Goal: Task Accomplishment & Management: Complete application form

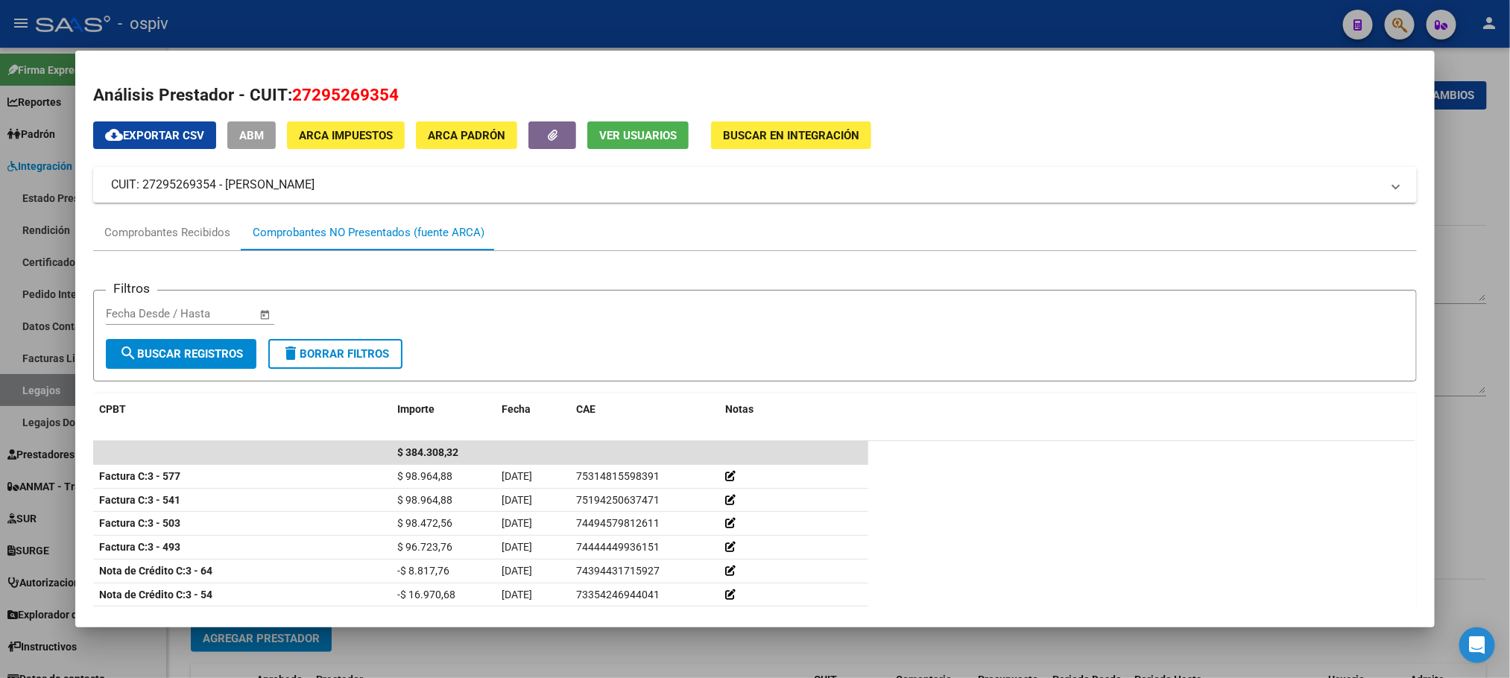
scroll to position [52, 0]
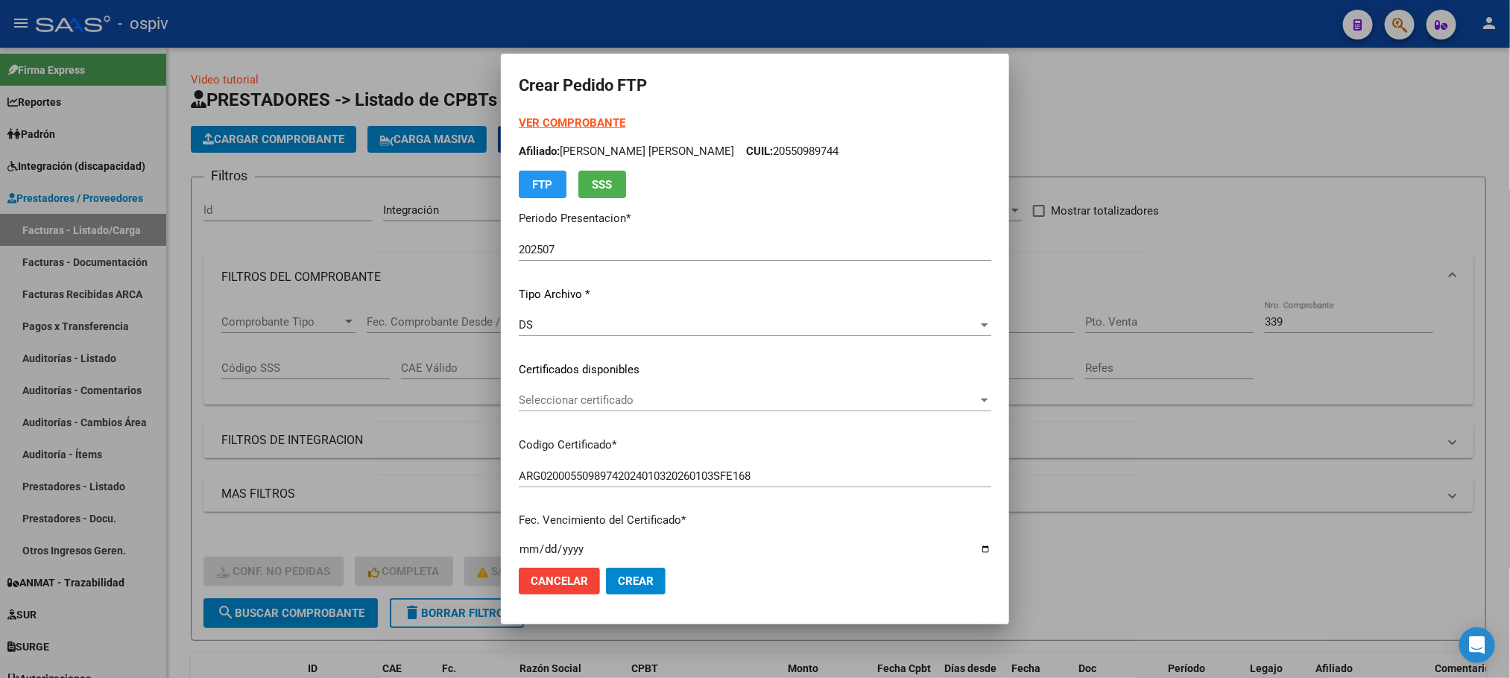
scroll to position [557, 0]
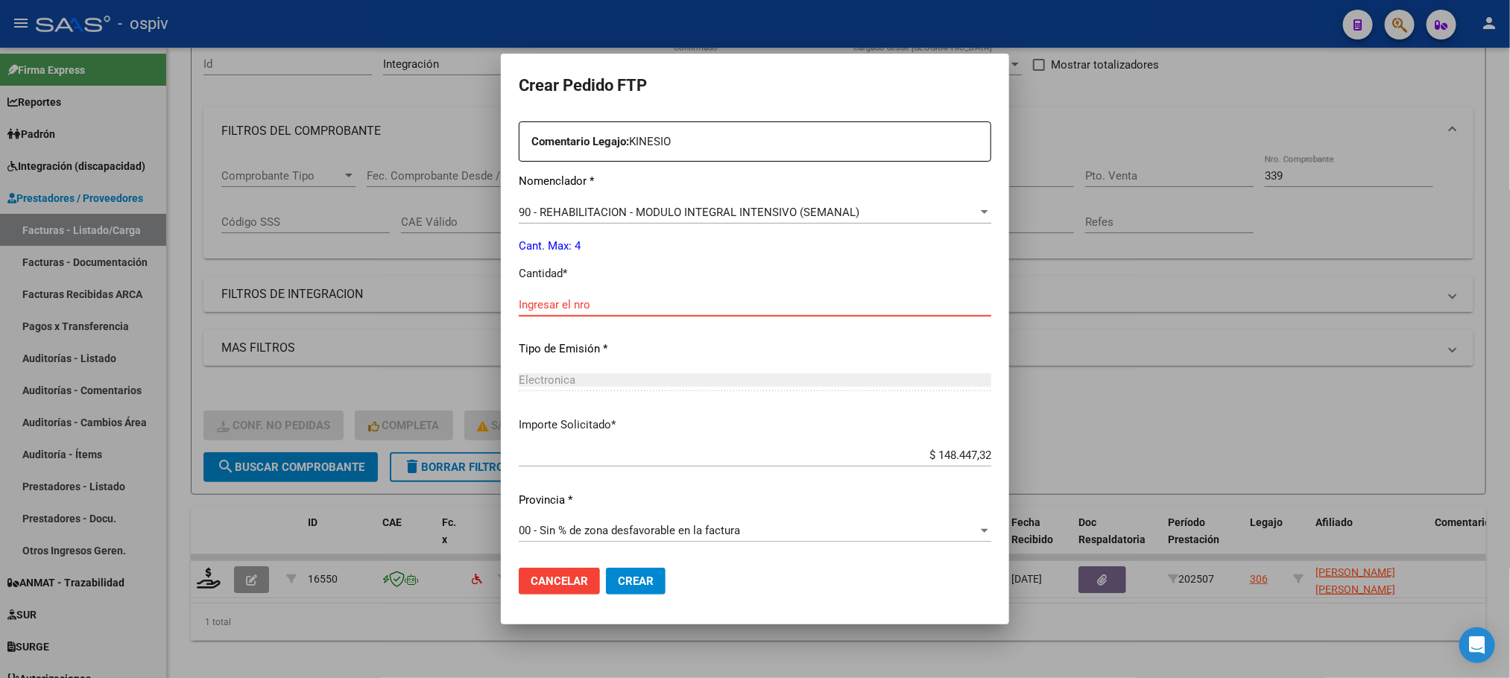
click at [1099, 276] on div at bounding box center [755, 339] width 1510 height 678
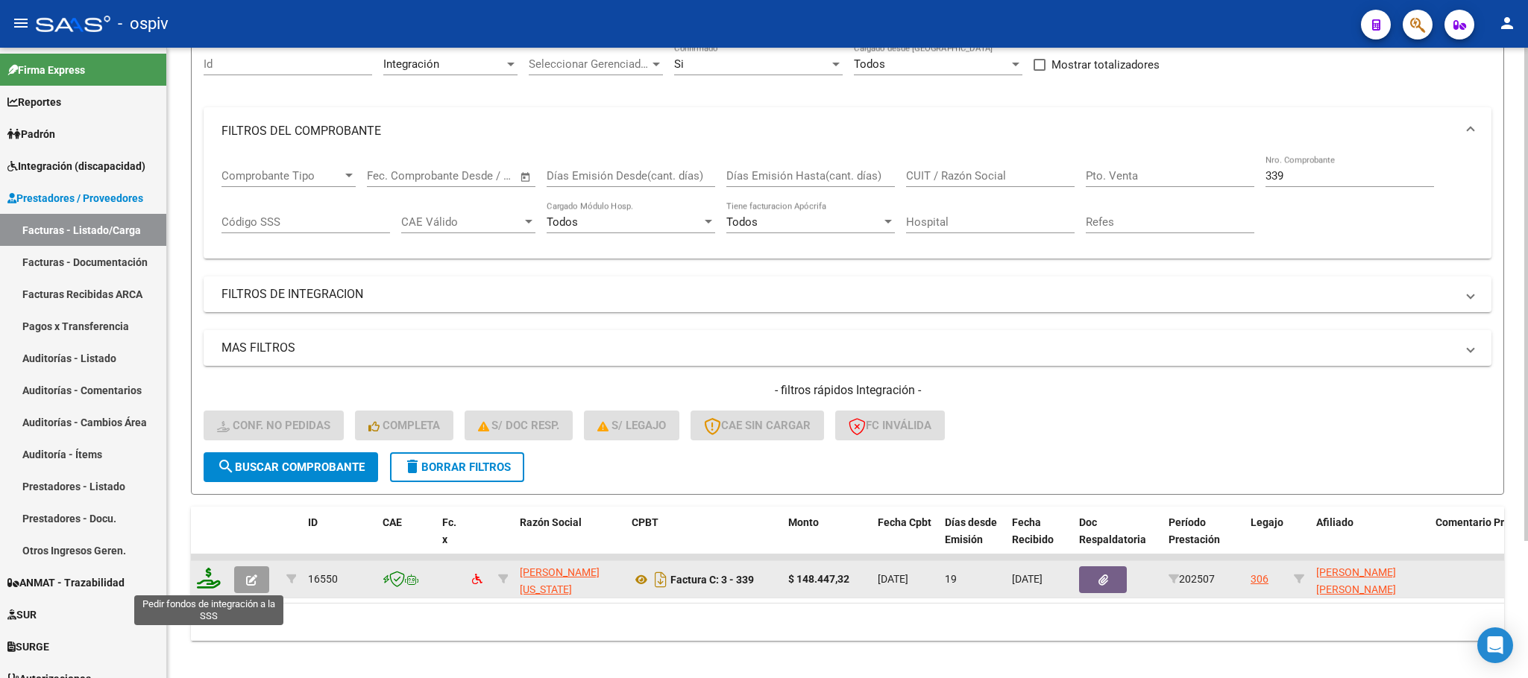
click at [204, 578] on icon at bounding box center [209, 578] width 24 height 21
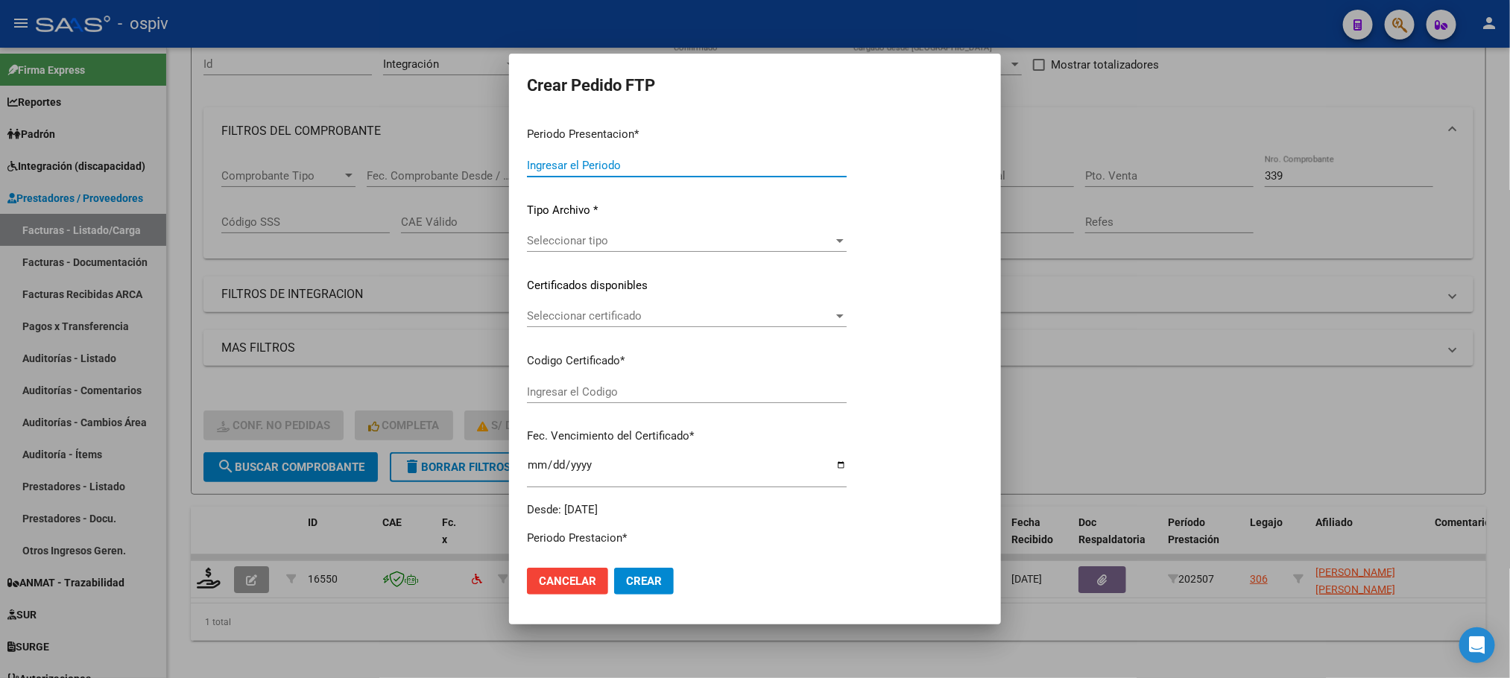
type input "202507"
type input "$ 148.447,32"
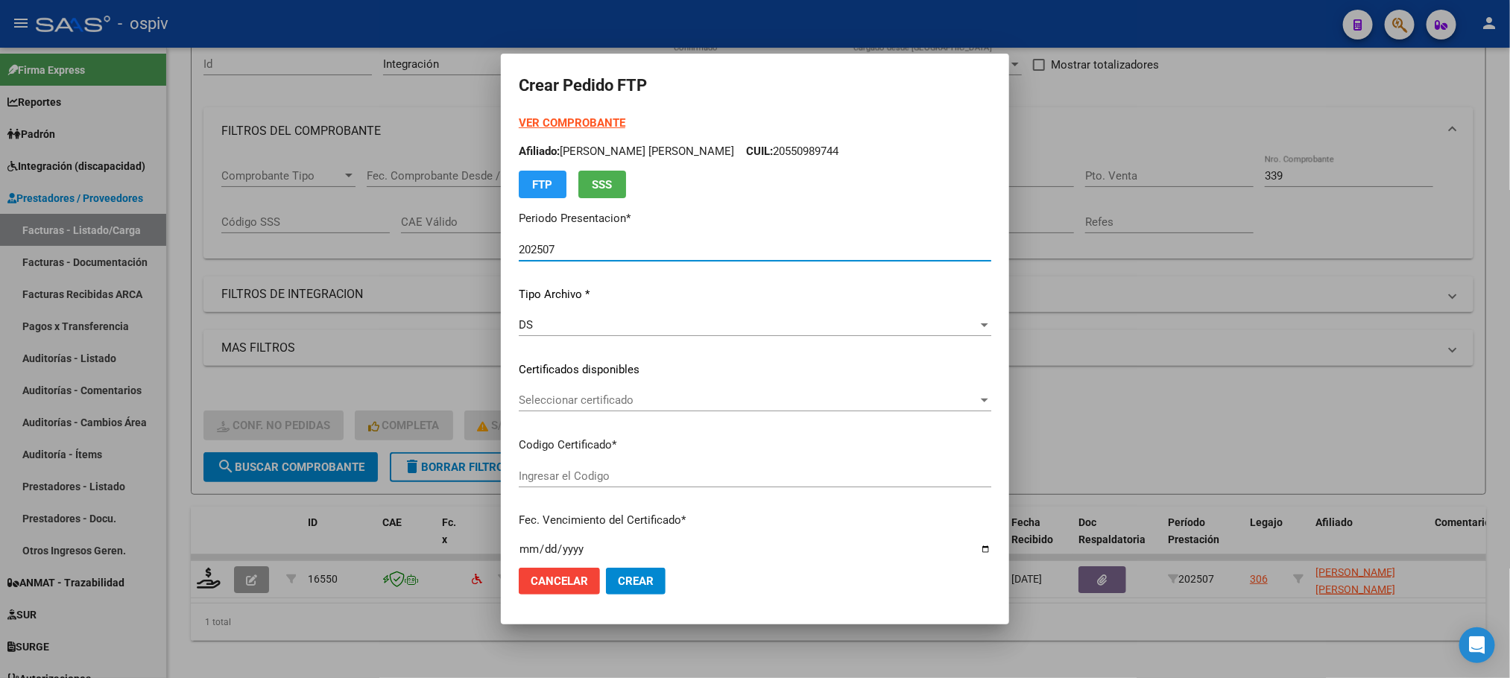
type input "ARG02000550989742024010320260103SFE168"
type input "[DATE]"
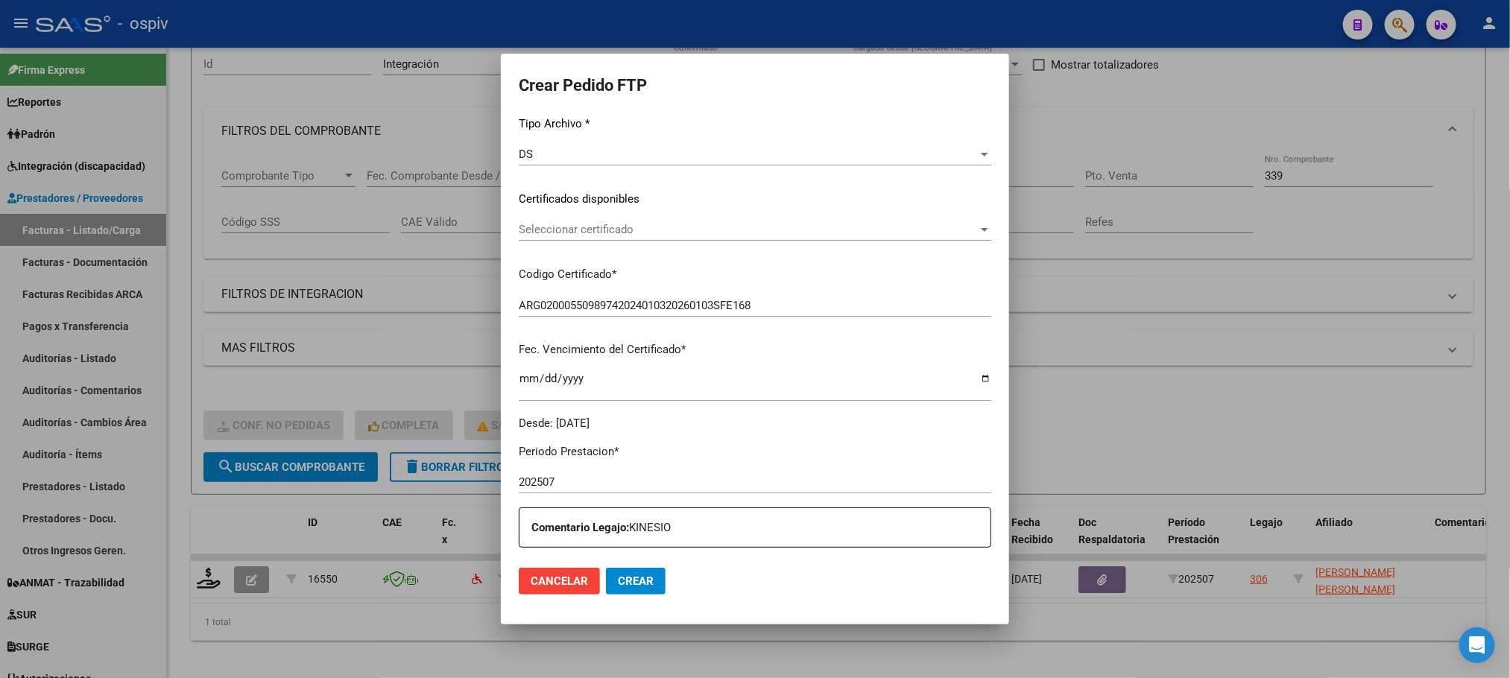
scroll to position [372, 0]
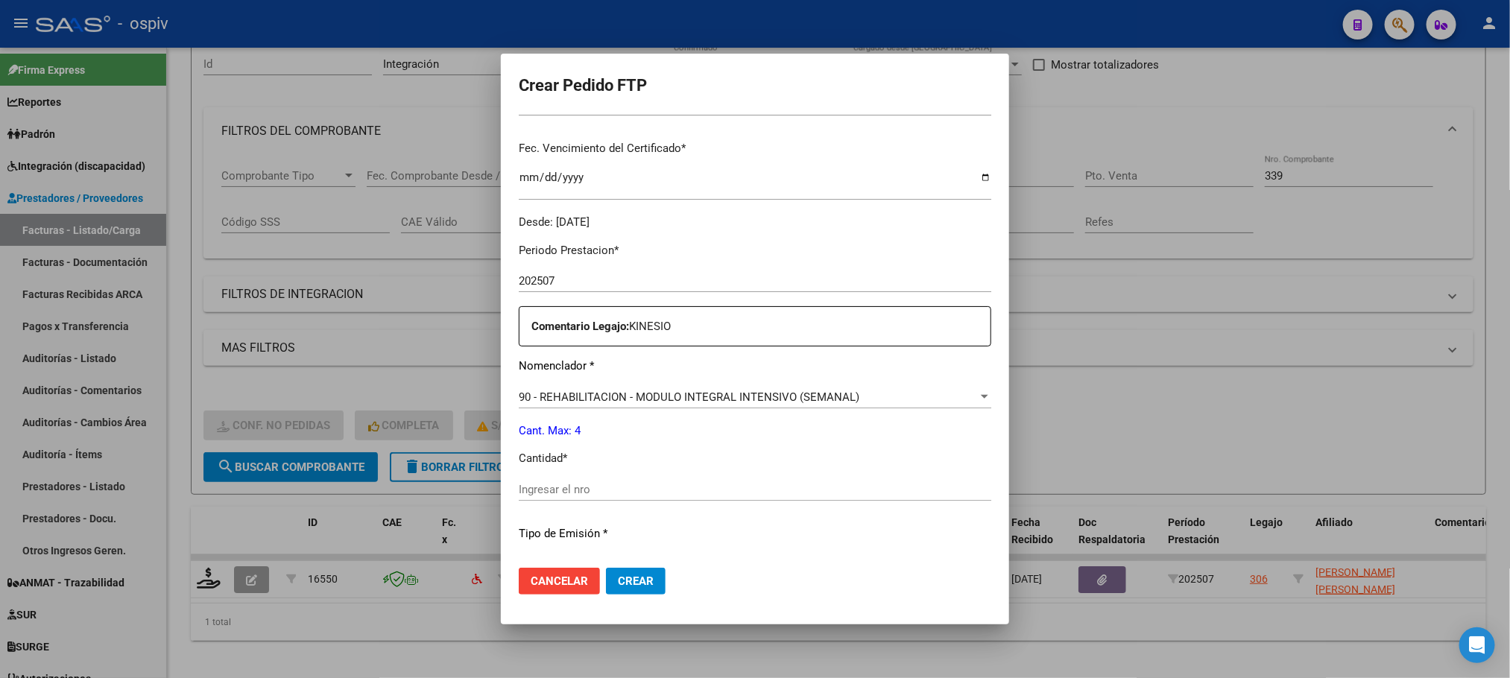
click at [684, 486] on input "Ingresar el nro" at bounding box center [755, 489] width 473 height 13
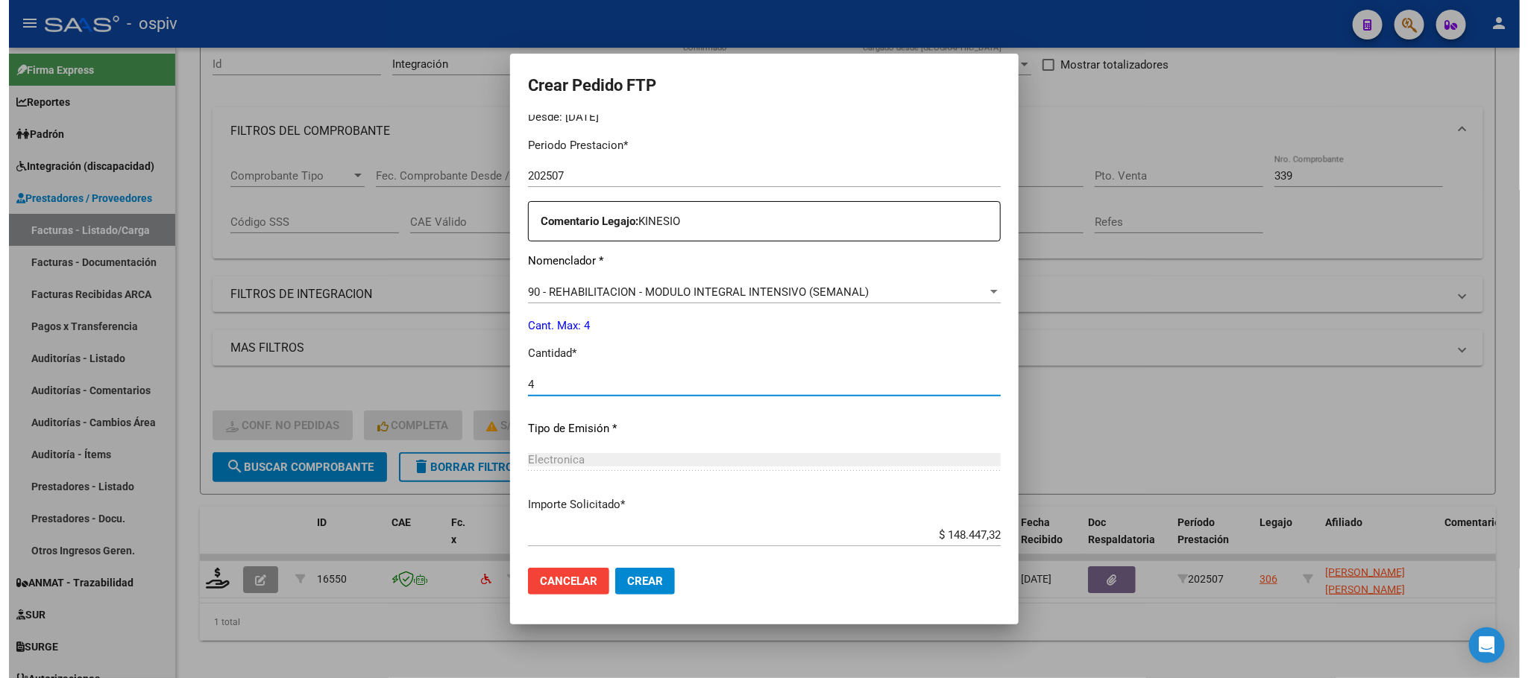
scroll to position [557, 0]
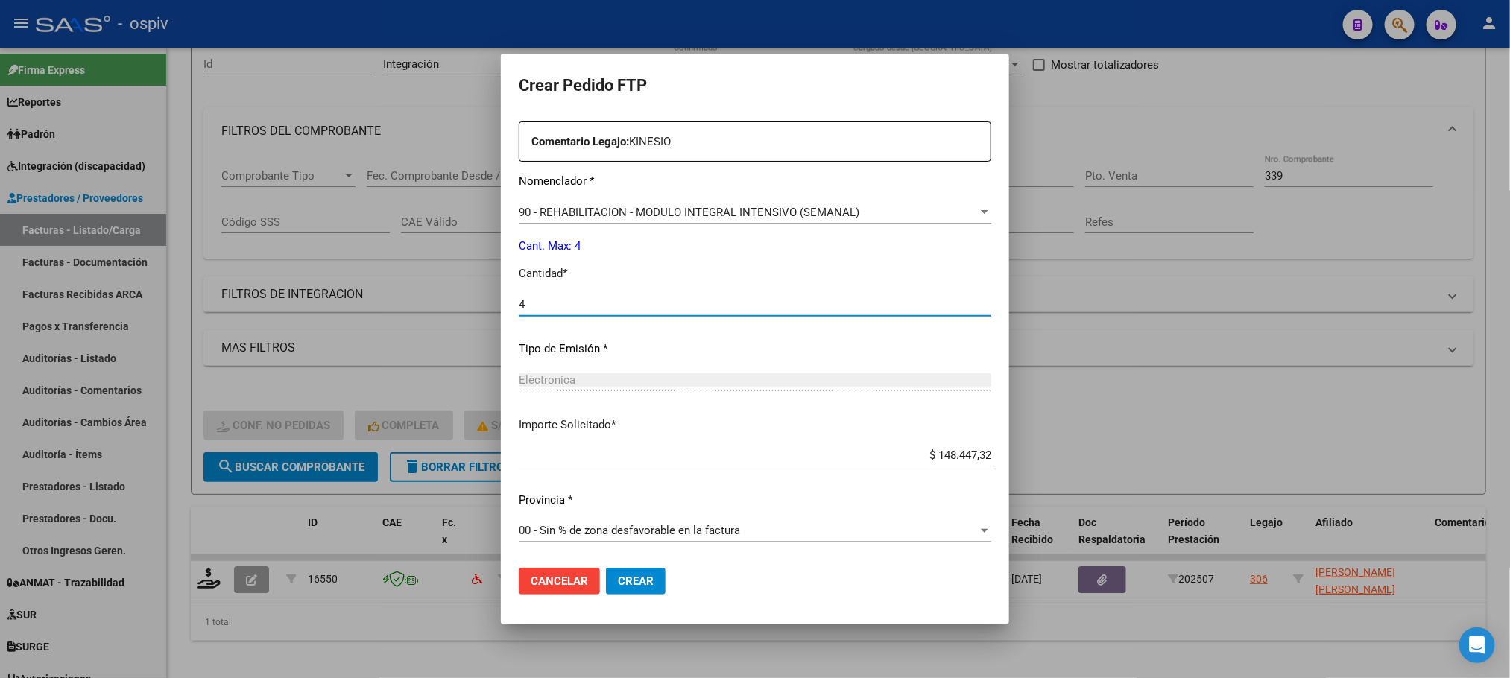
type input "4"
click at [647, 582] on span "Crear" at bounding box center [636, 581] width 36 height 13
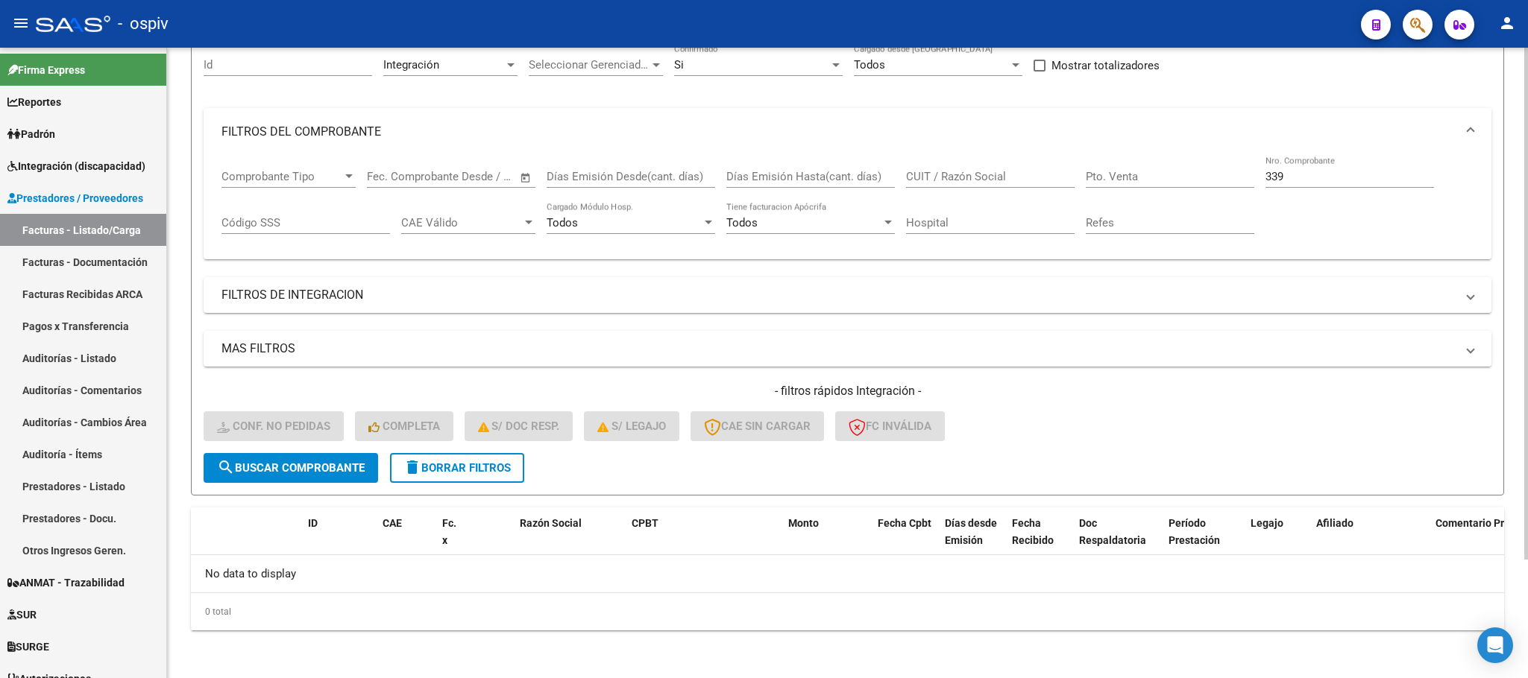
click at [1329, 170] on input "339" at bounding box center [1349, 176] width 168 height 13
type input "3"
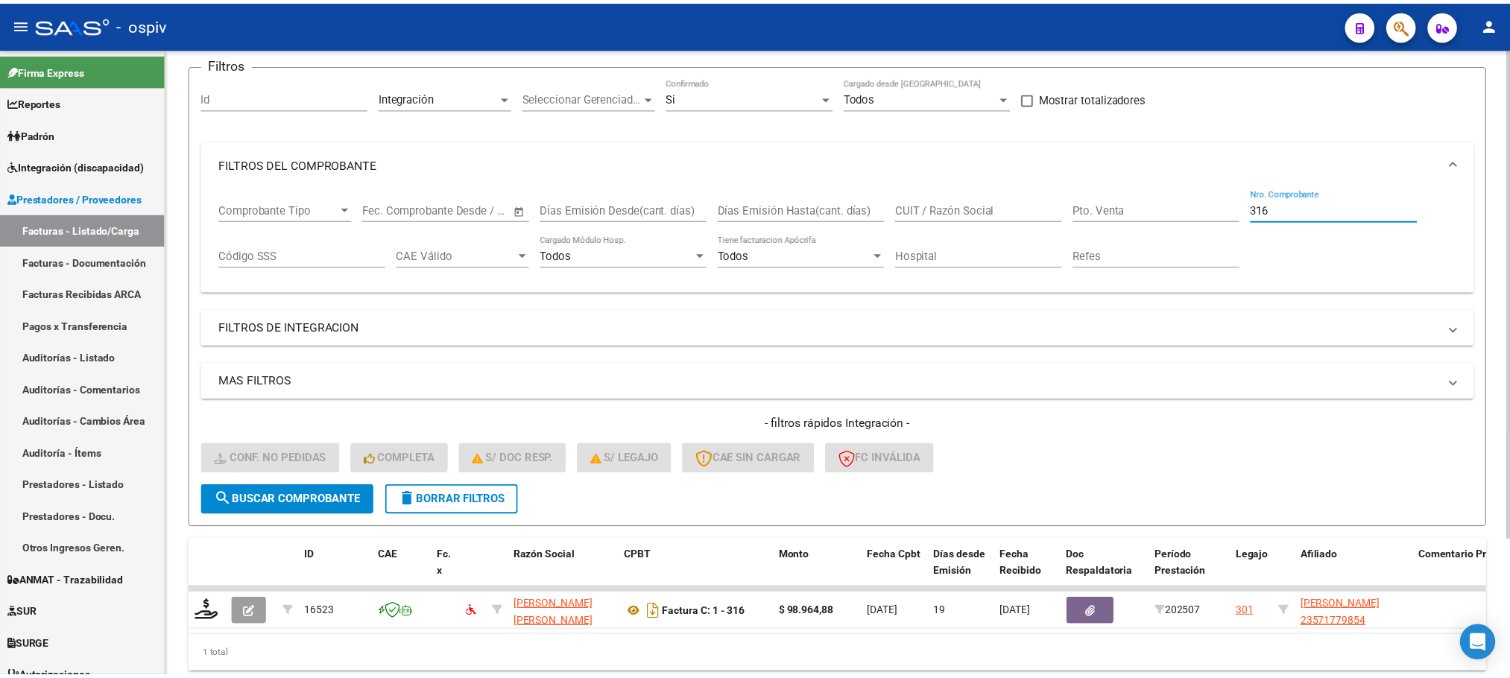
scroll to position [146, 0]
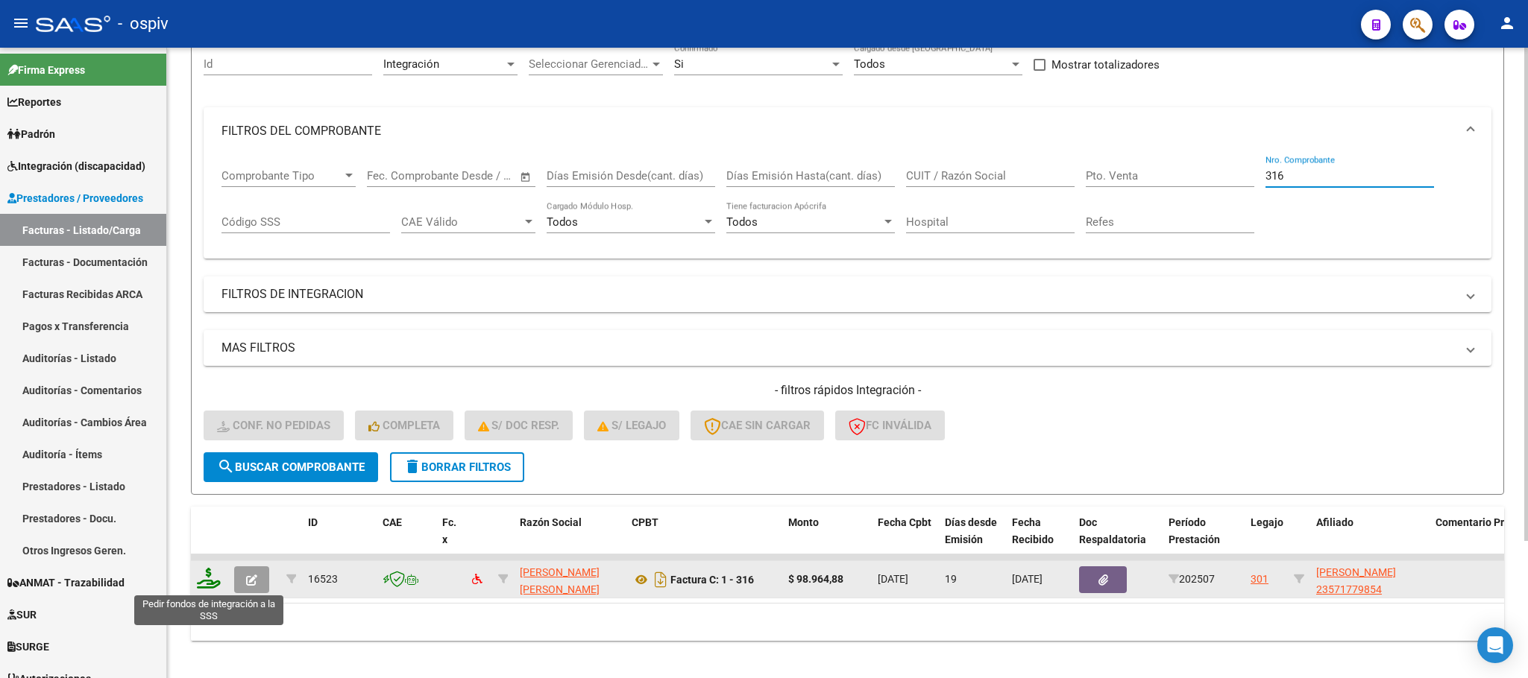
type input "316"
click at [210, 587] on icon at bounding box center [209, 578] width 24 height 21
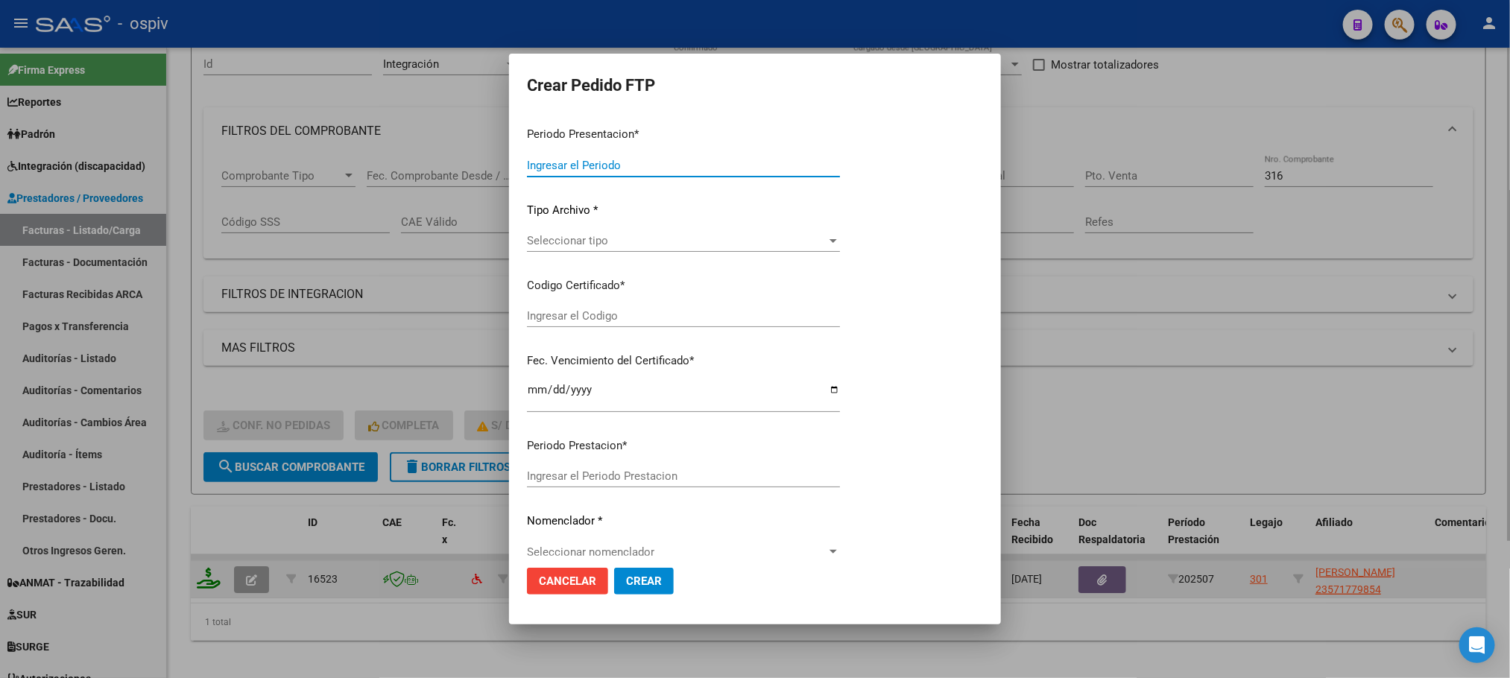
type input "202507"
type input "$ 98.964,88"
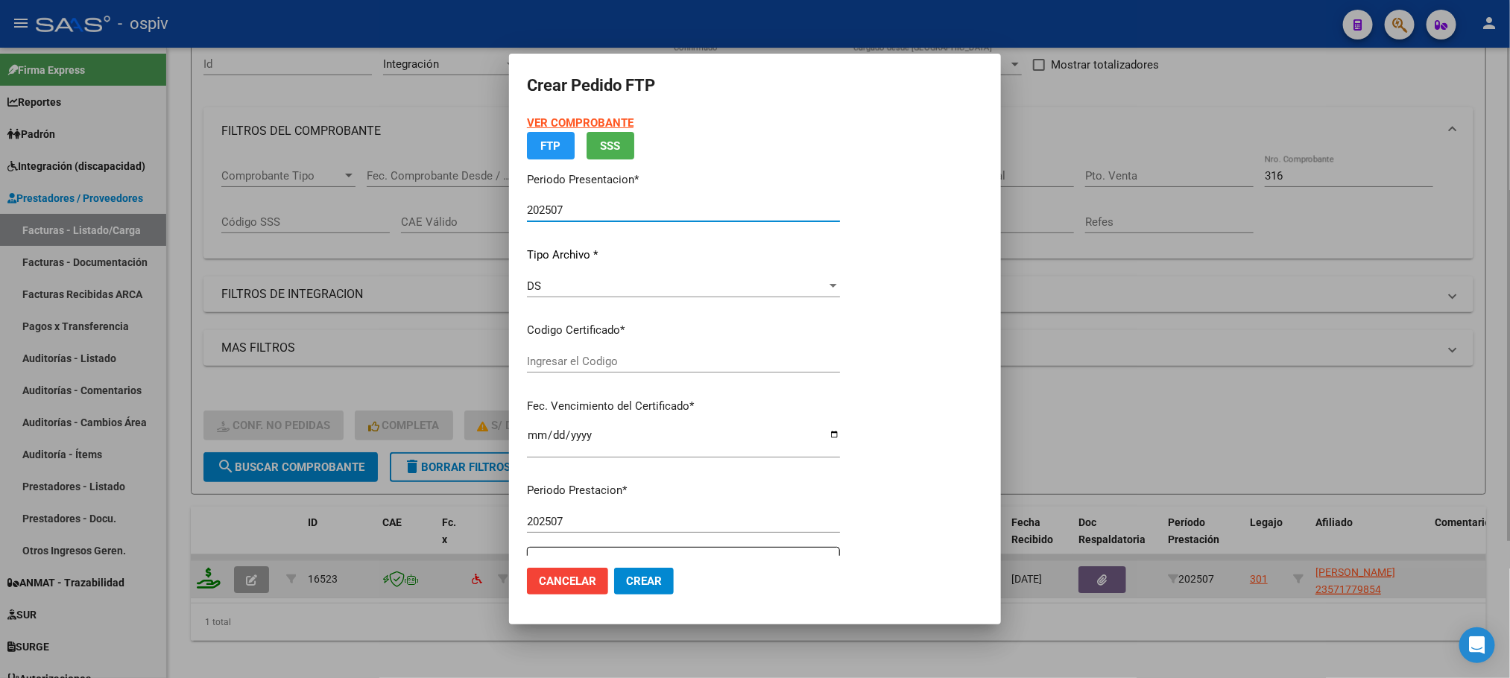
type input "arg01000571779852023100320281003bs330"
type input "[DATE]"
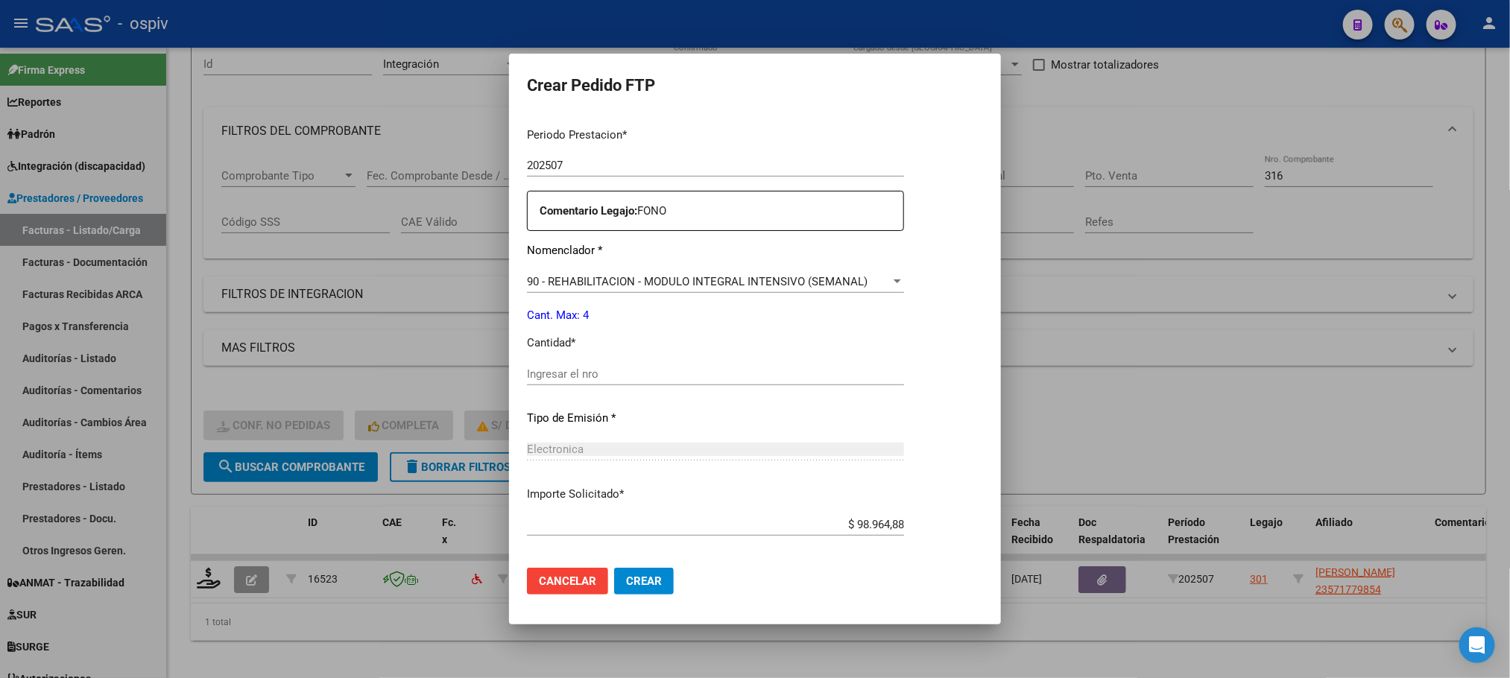
scroll to position [557, 0]
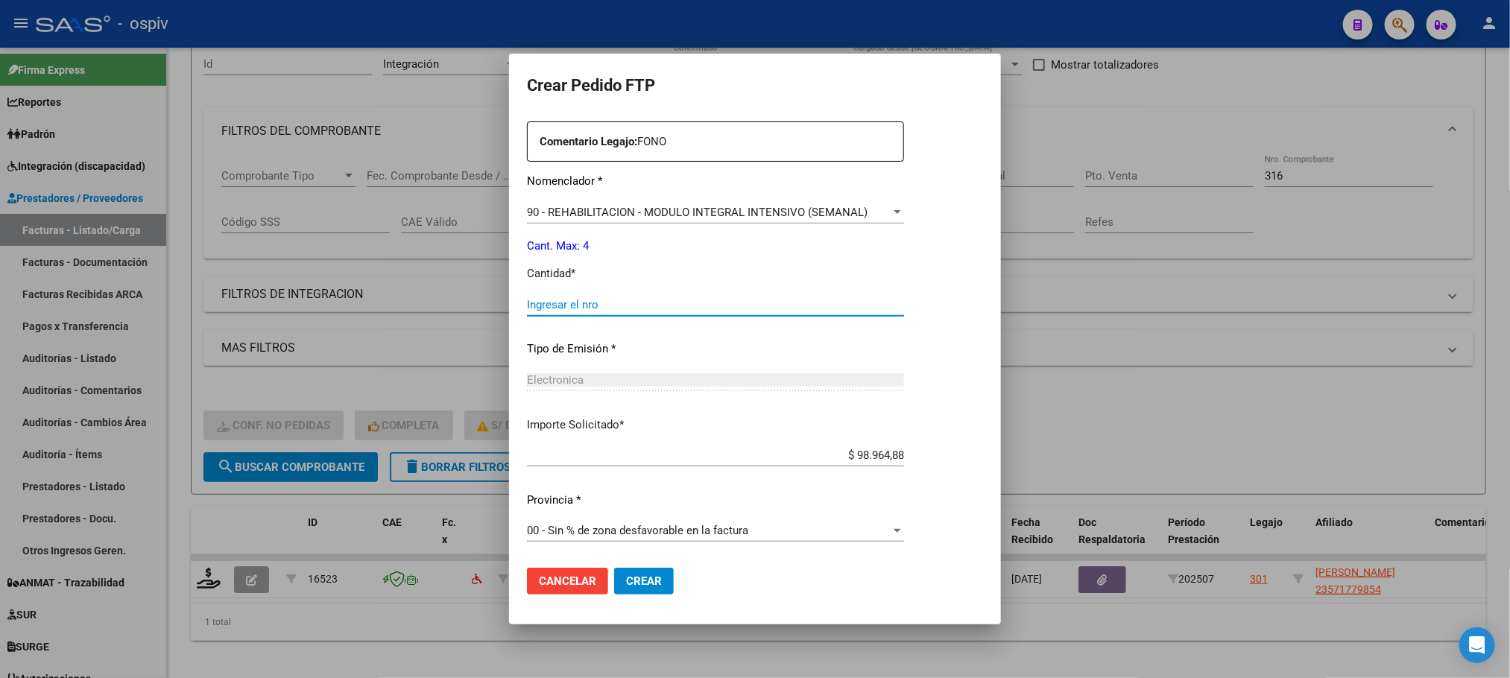
click at [661, 306] on input "Ingresar el nro" at bounding box center [715, 304] width 377 height 13
type input "4"
click at [614, 568] on button "Crear" at bounding box center [644, 581] width 60 height 27
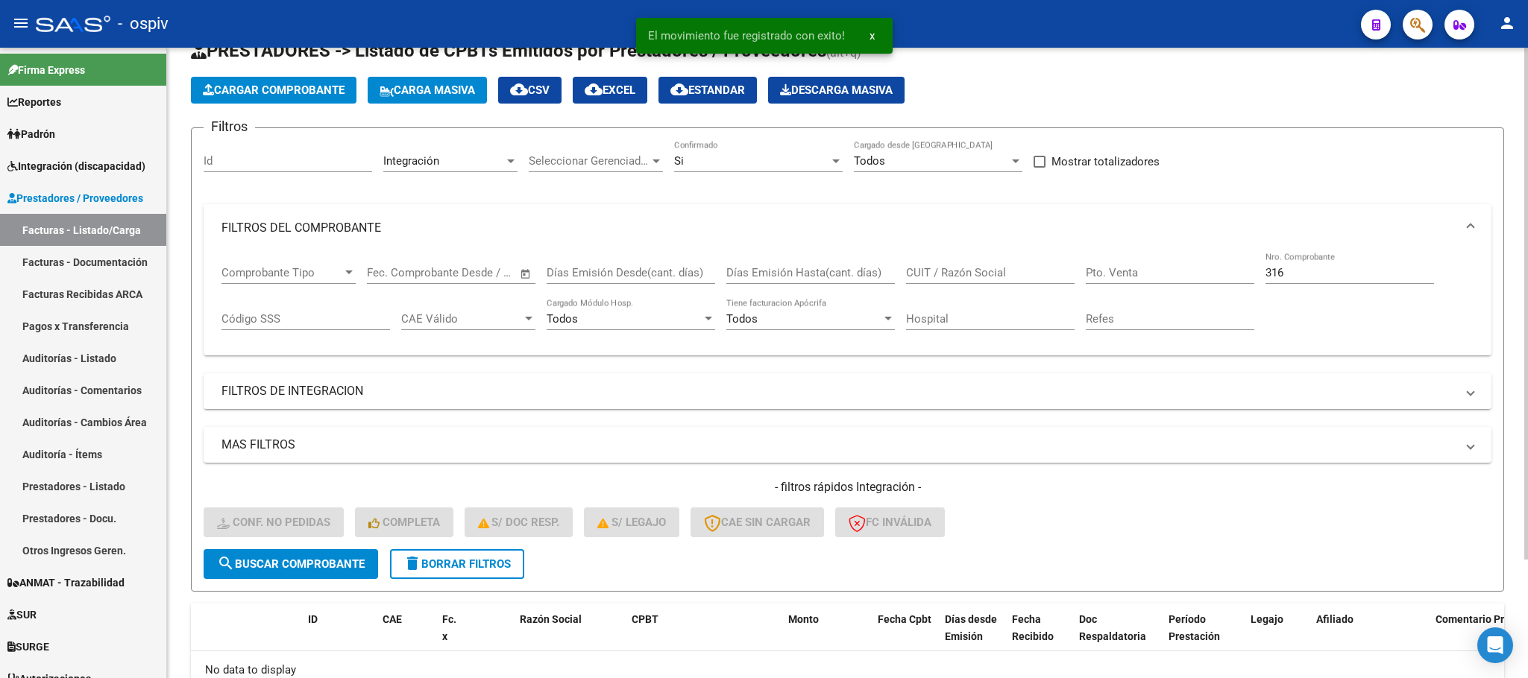
scroll to position [0, 0]
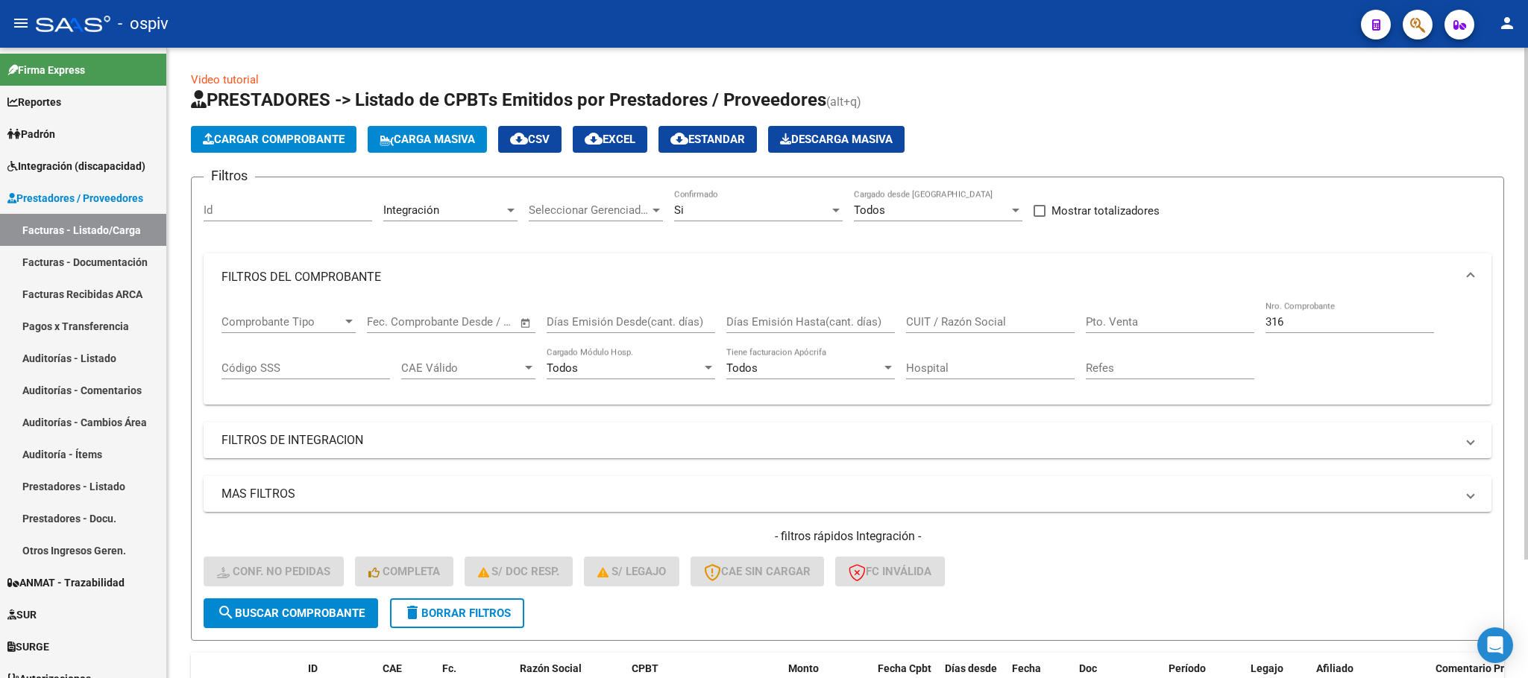
click at [1302, 321] on input "316" at bounding box center [1349, 321] width 168 height 13
type input "3"
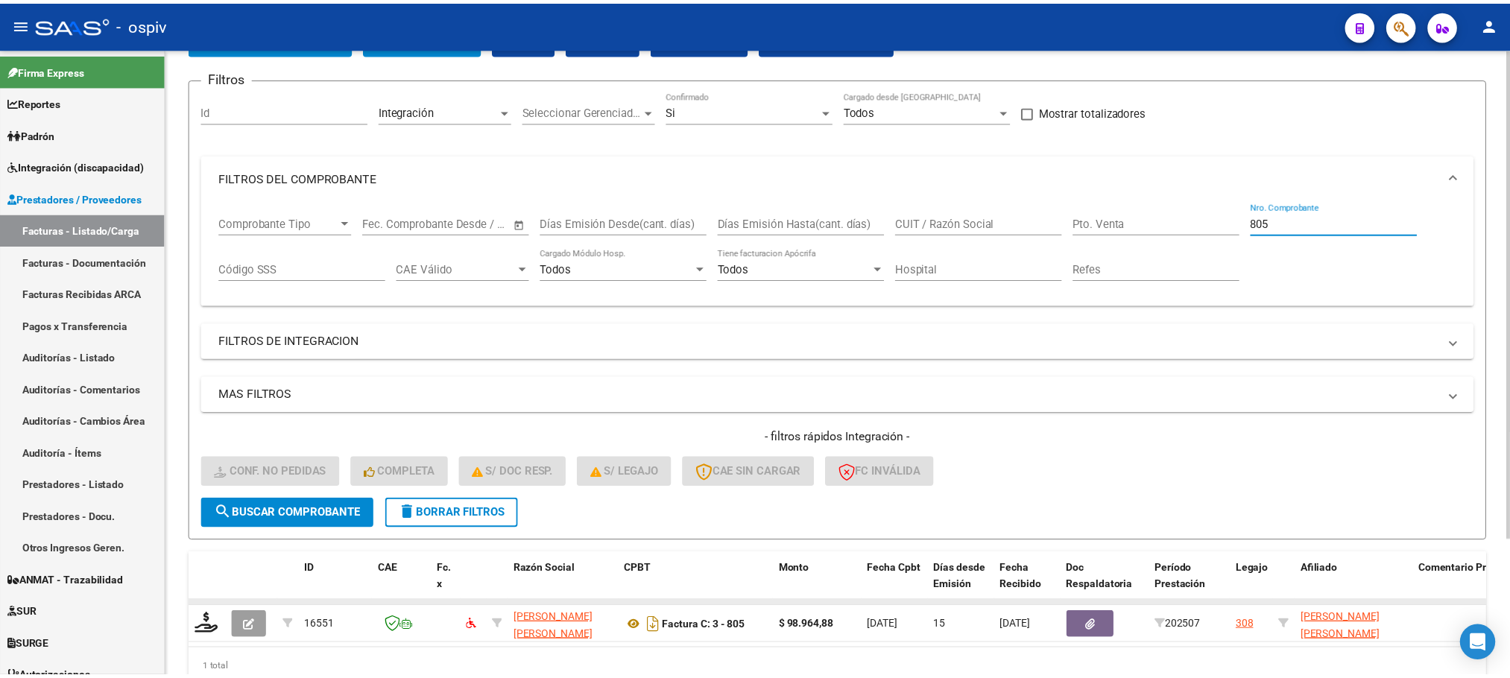
scroll to position [174, 0]
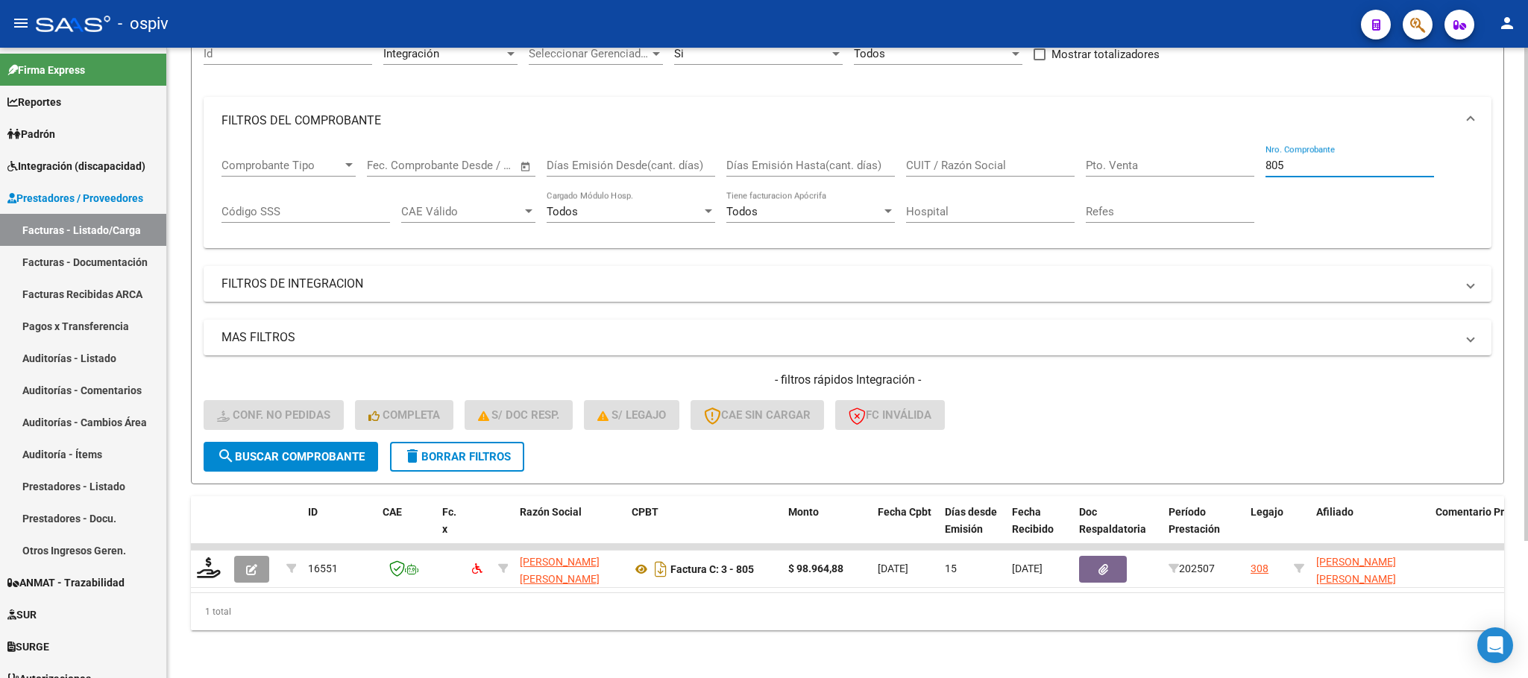
type input "805"
click at [321, 450] on span "search Buscar Comprobante" at bounding box center [291, 456] width 148 height 13
click at [1320, 159] on input "805" at bounding box center [1349, 165] width 168 height 13
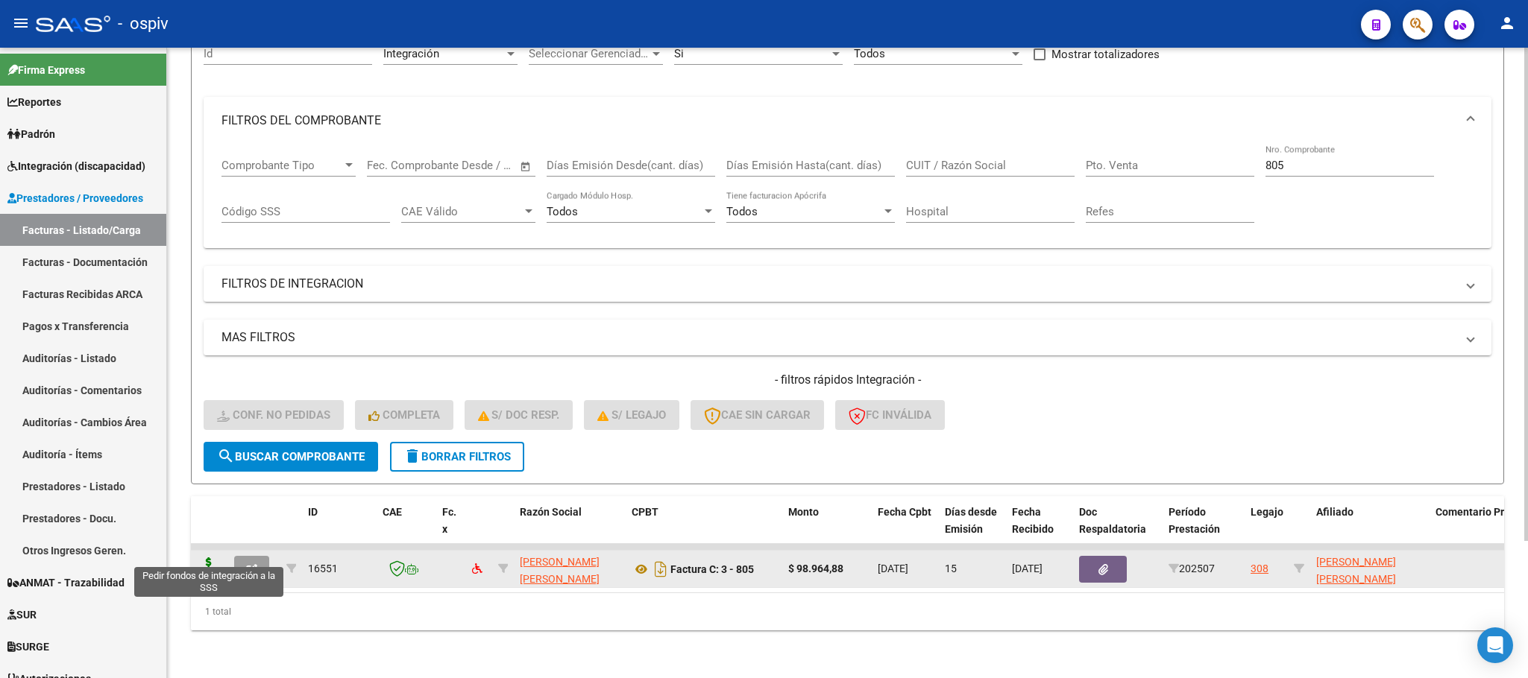
click at [207, 558] on icon at bounding box center [209, 568] width 24 height 21
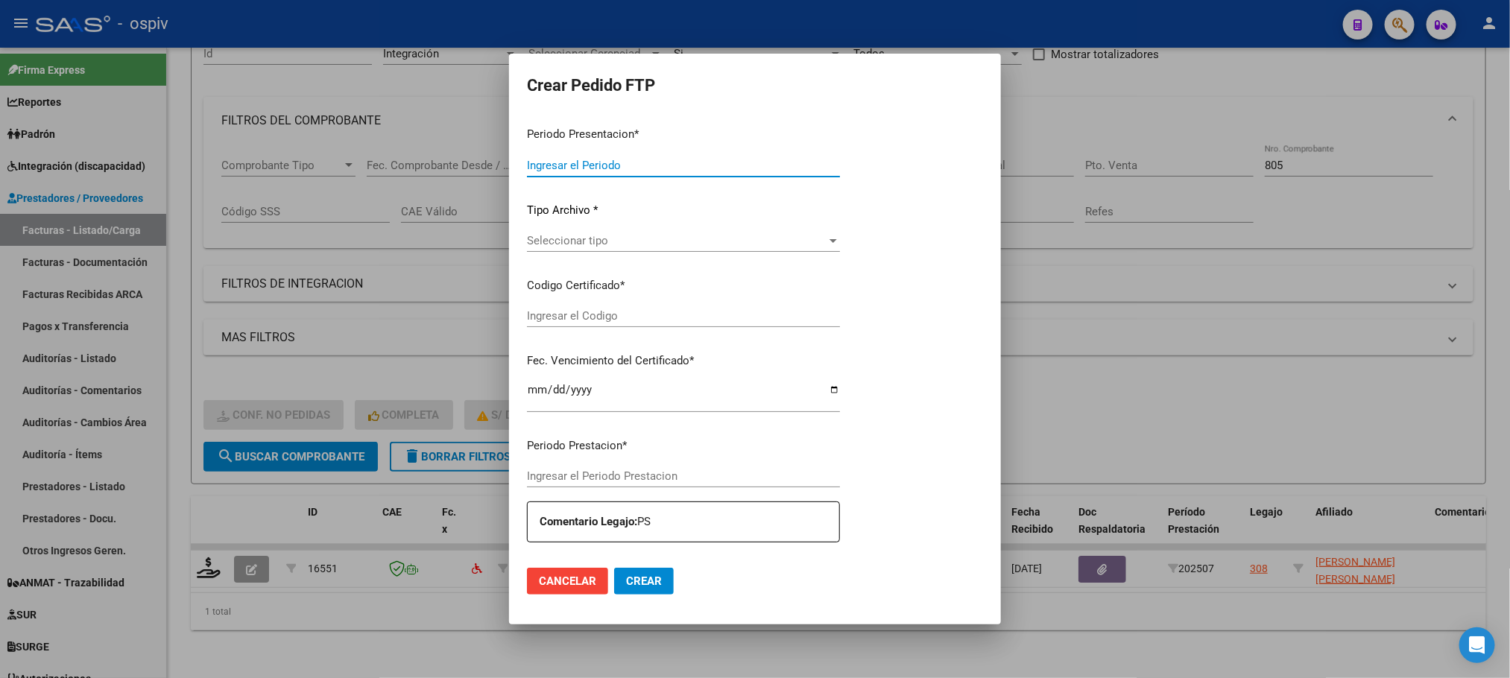
type input "202507"
type input "$ 98.964,88"
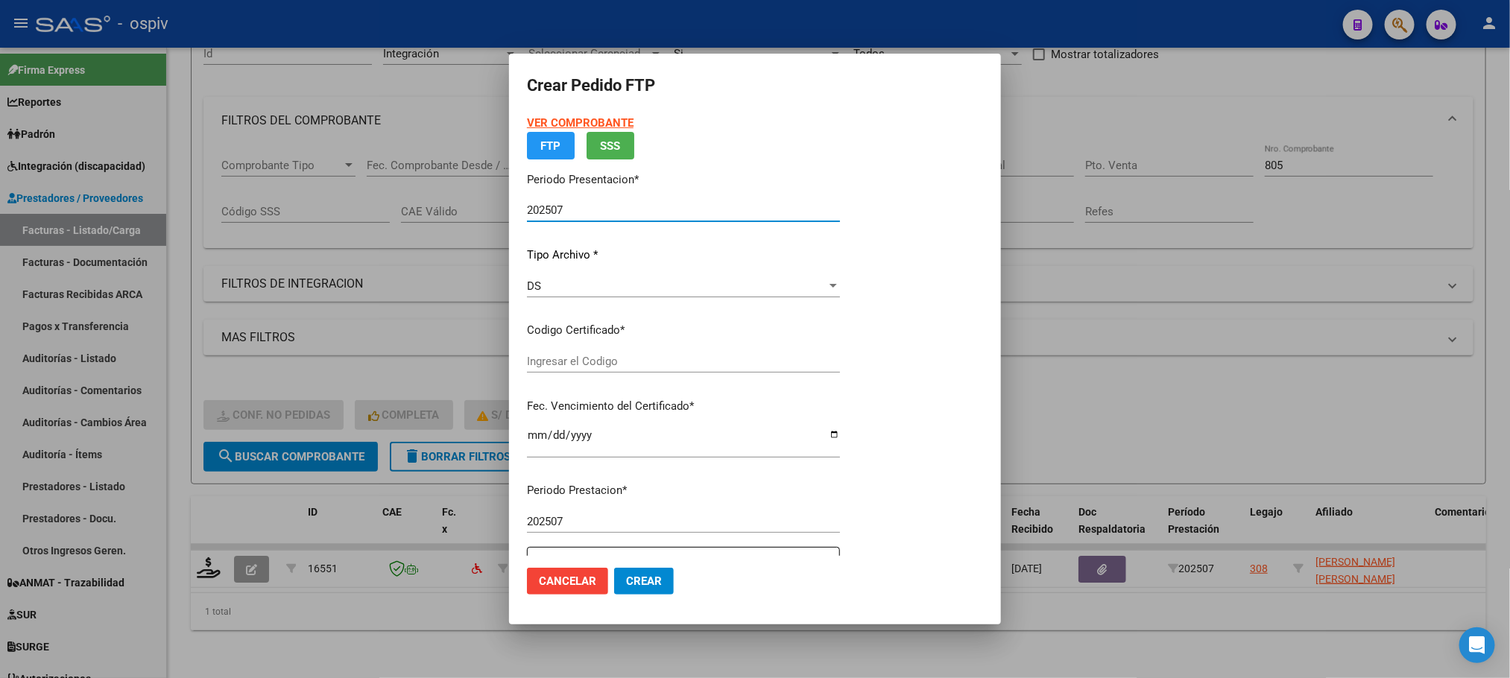
type input "ARG01000536442332022042720270427BSAS427"
type input "[DATE]"
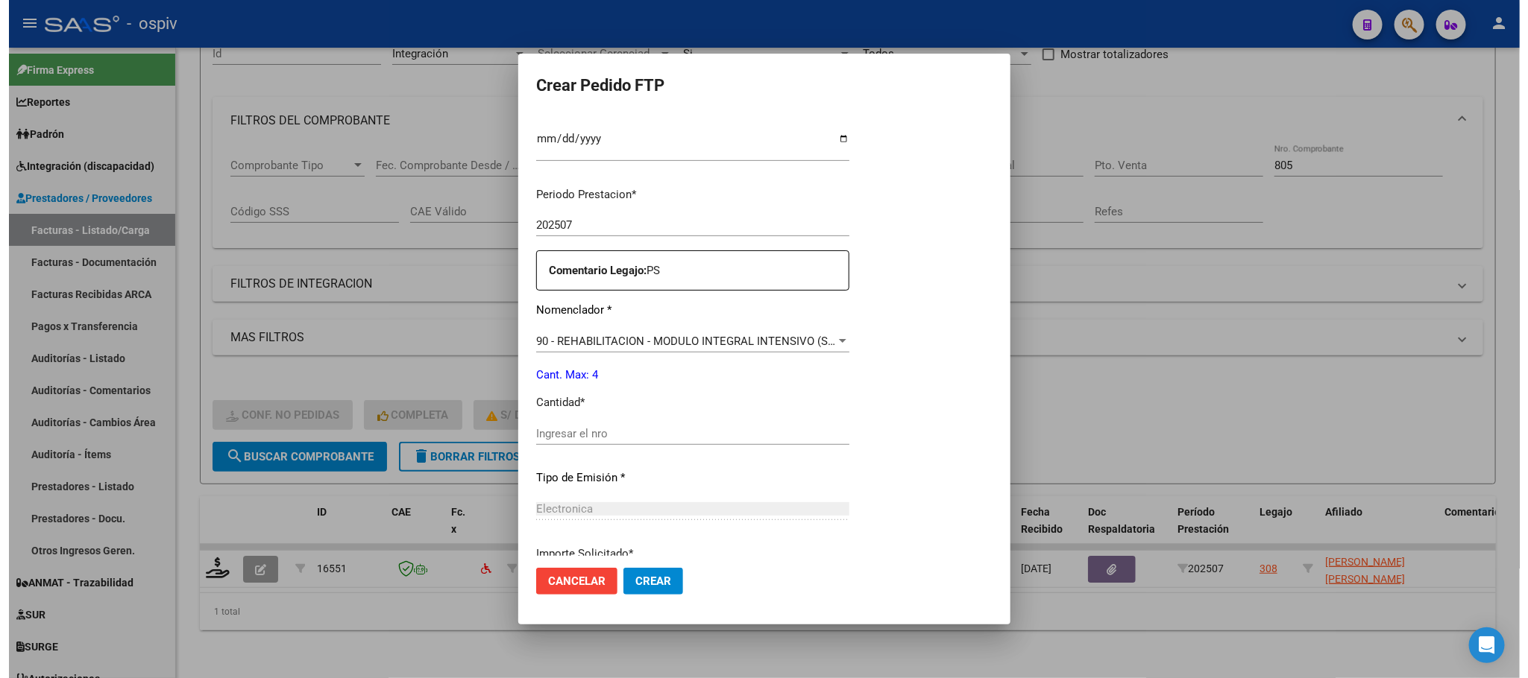
scroll to position [412, 0]
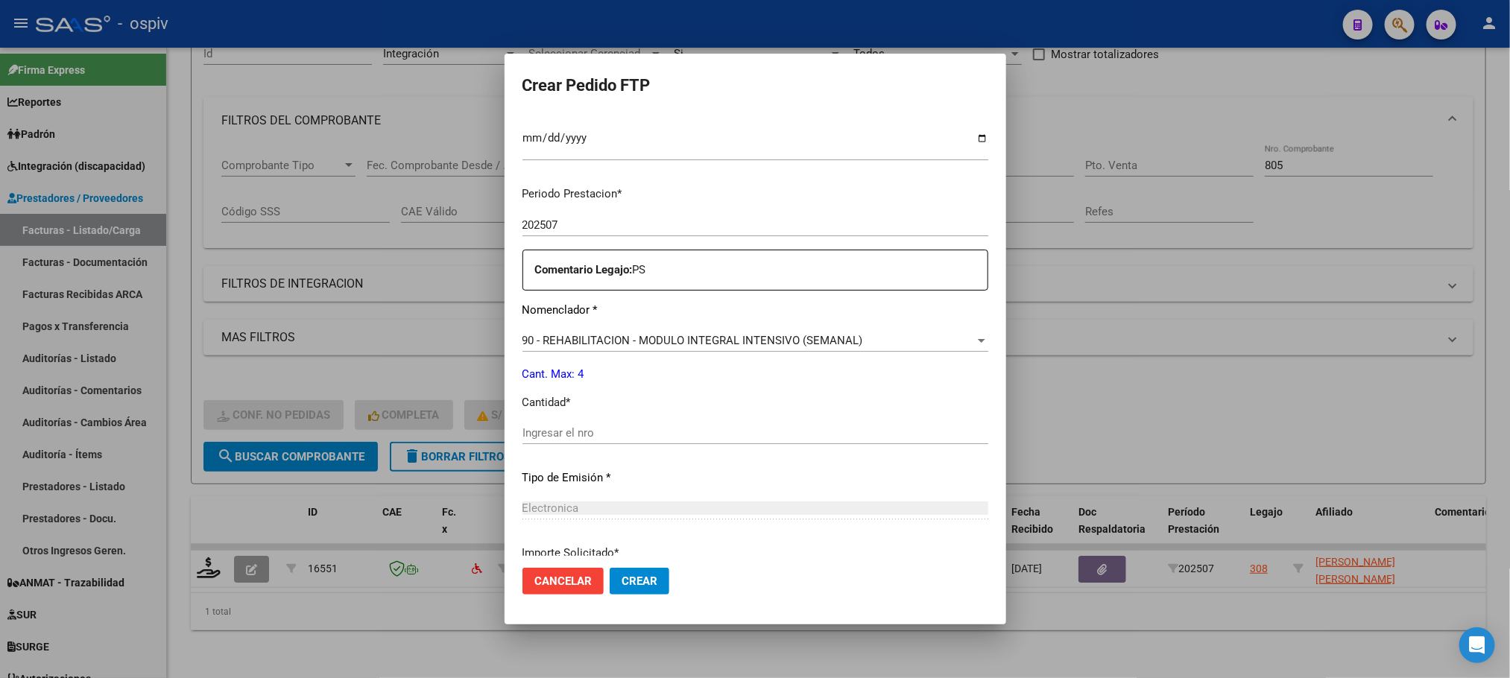
click at [593, 429] on input "Ingresar el nro" at bounding box center [756, 432] width 466 height 13
type input "4"
click at [610, 568] on button "Crear" at bounding box center [640, 581] width 60 height 27
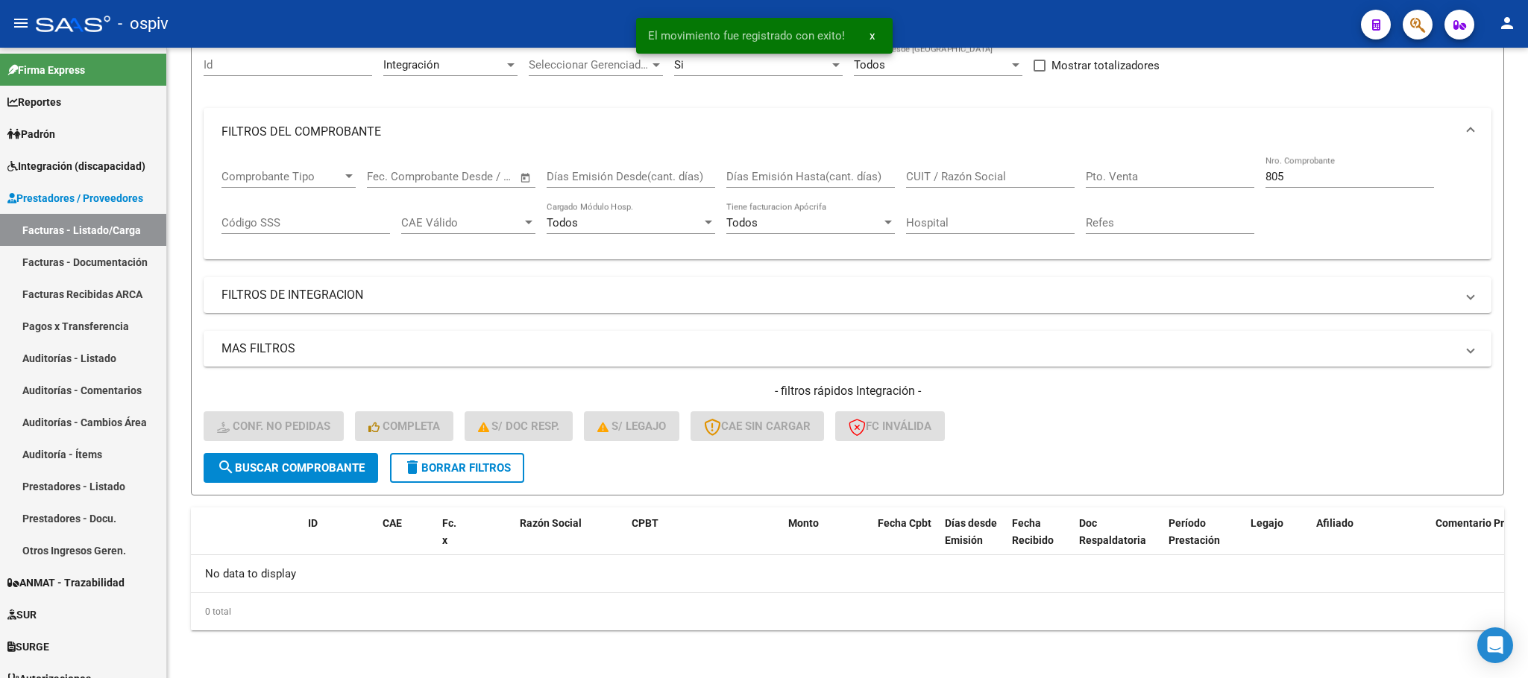
scroll to position [146, 0]
click at [1291, 177] on input "805" at bounding box center [1349, 176] width 168 height 13
type input "8"
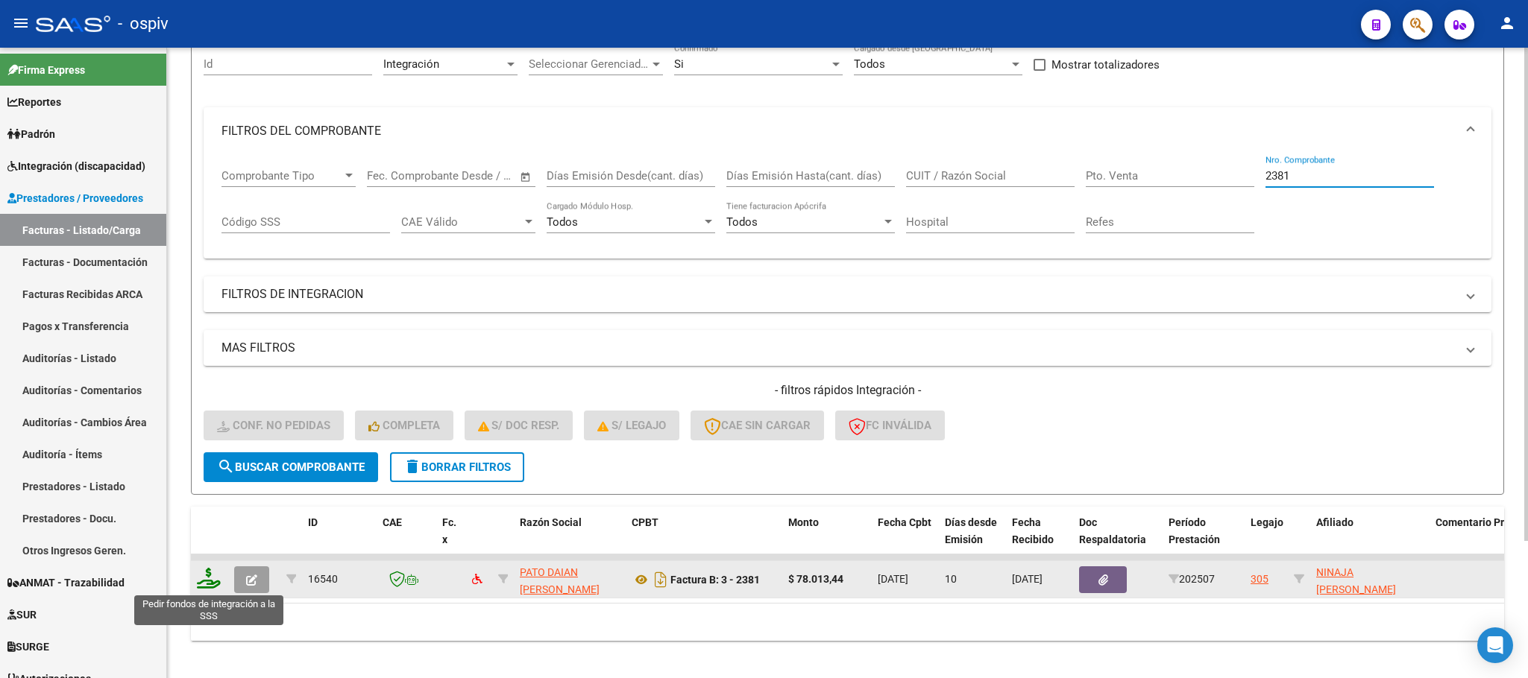
type input "2381"
click at [210, 584] on icon at bounding box center [209, 578] width 24 height 21
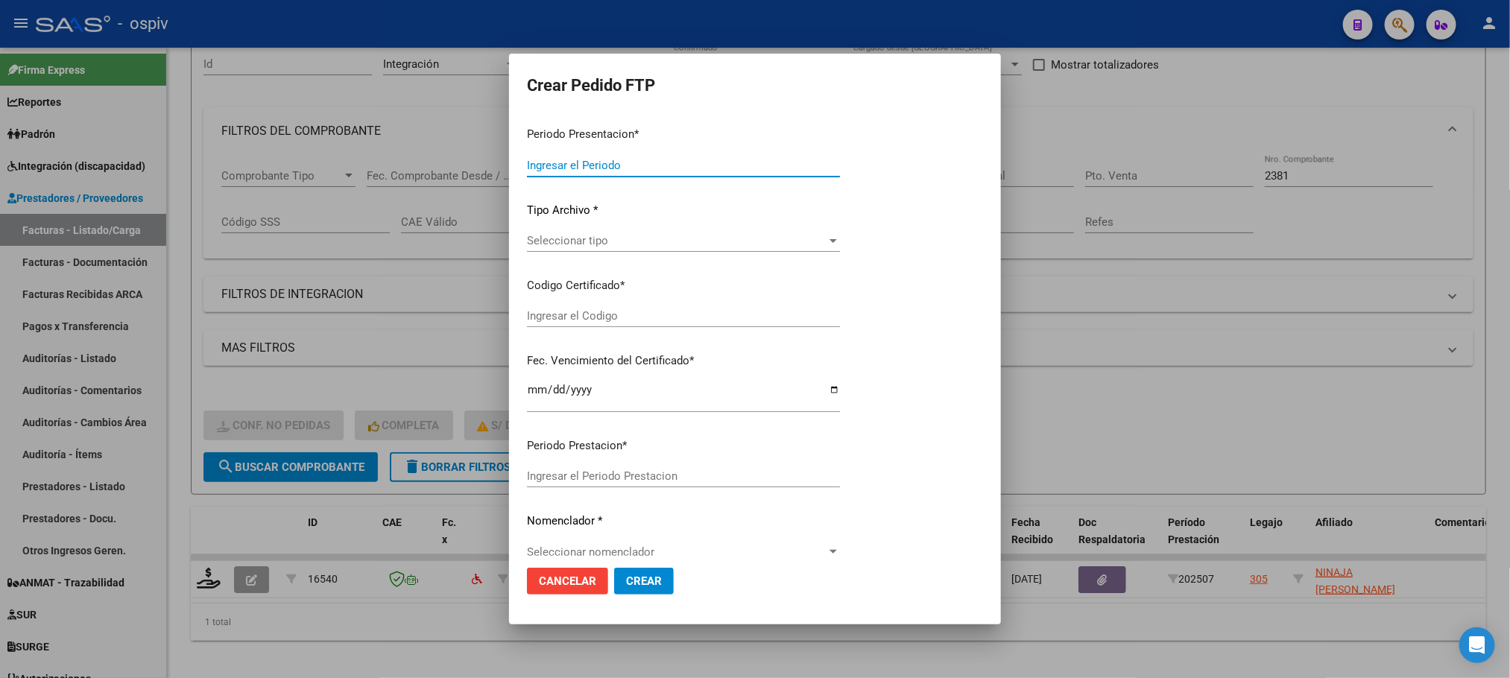
type input "202507"
type input "$ 78.013,44"
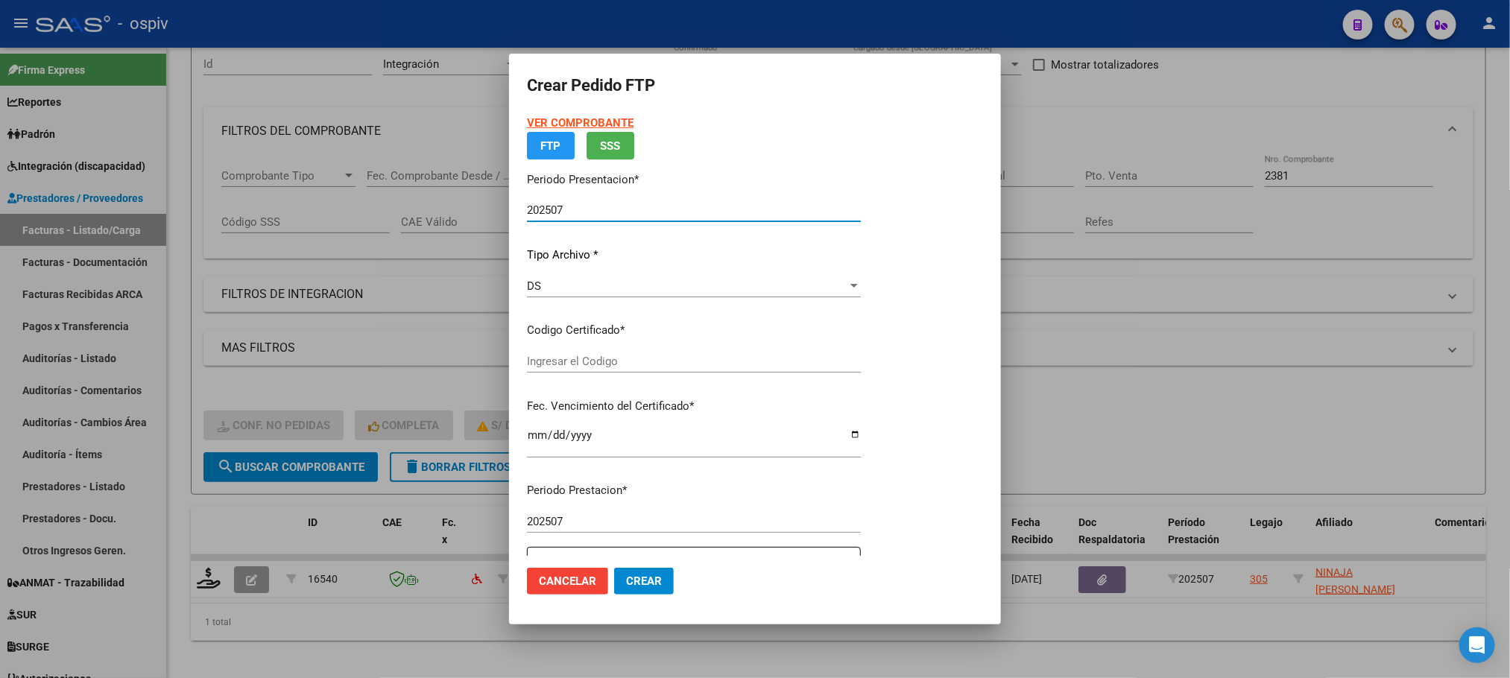
type input "ARG02000533288682020030420250305CBA536"
type input "[DATE]"
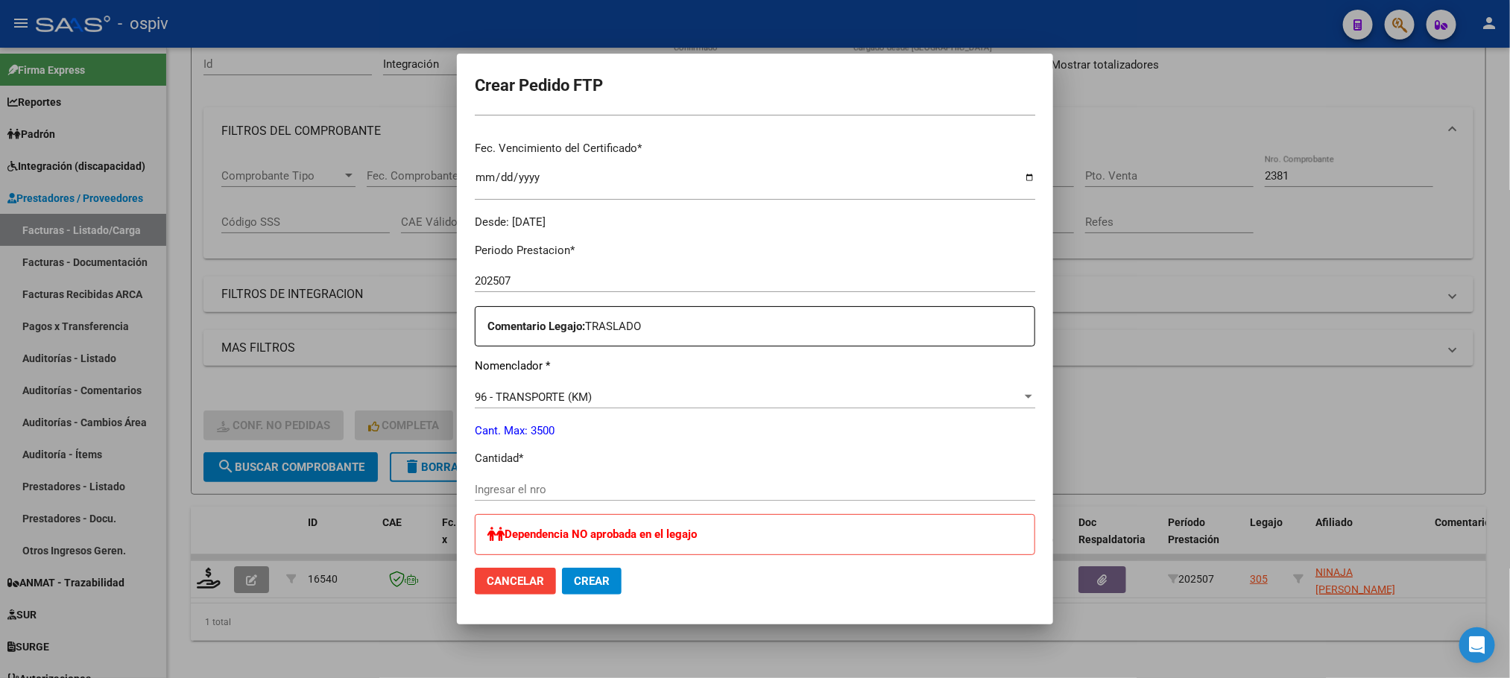
scroll to position [559, 0]
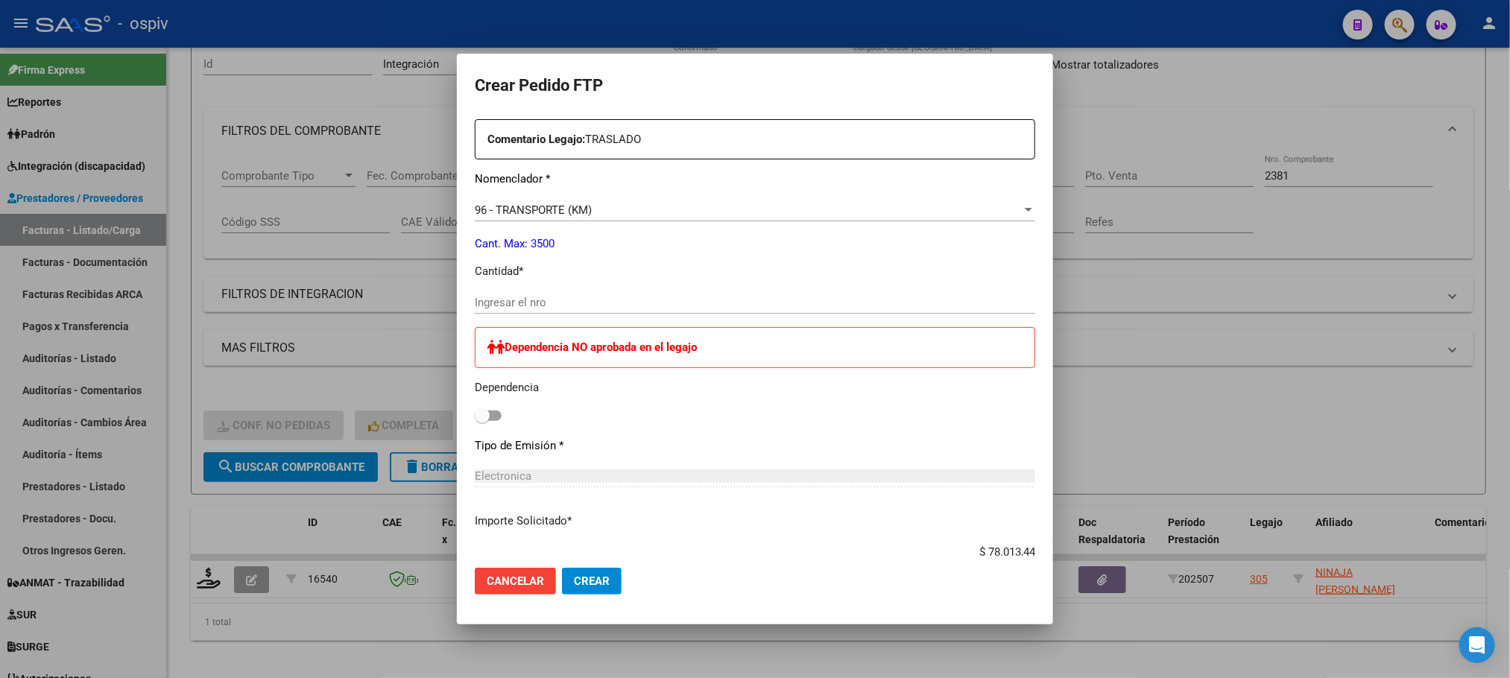
click at [595, 300] on input "Ingresar el nro" at bounding box center [755, 302] width 561 height 13
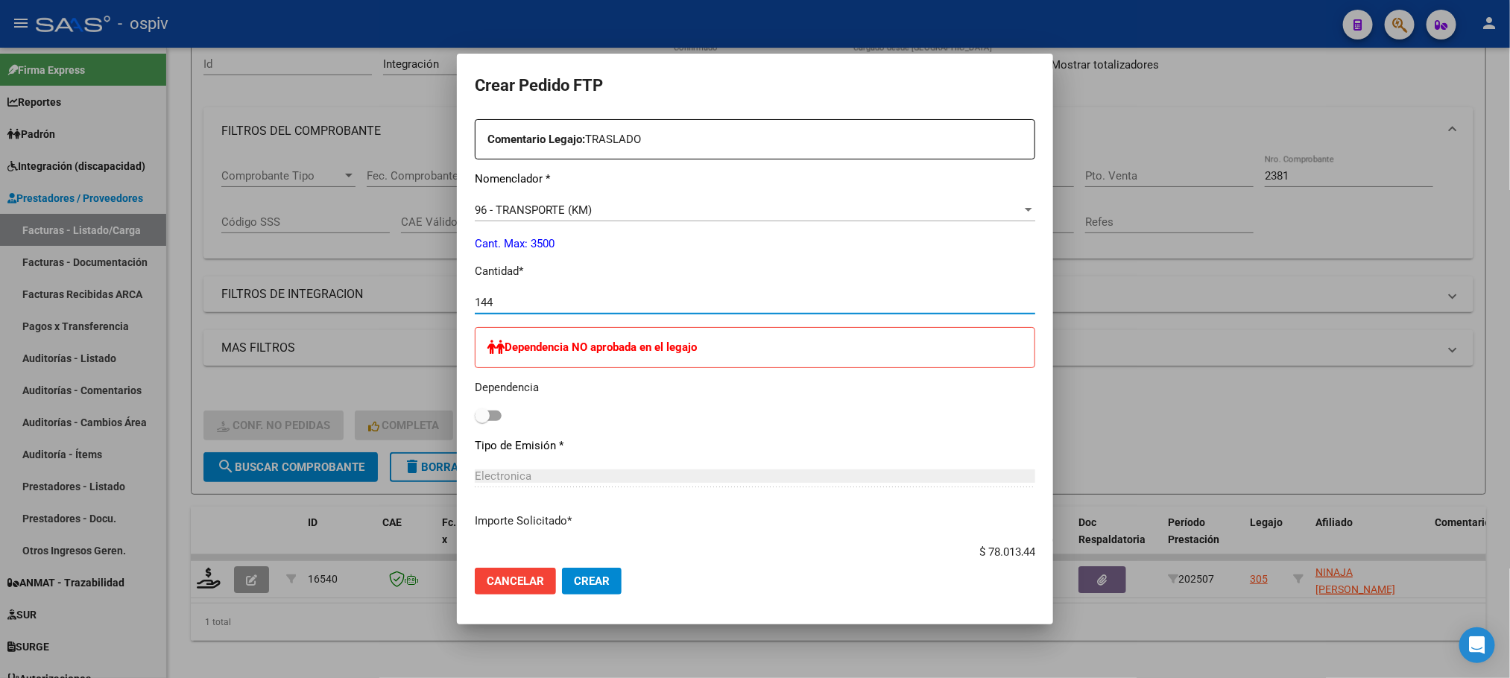
type input "144"
click at [562, 568] on button "Crear" at bounding box center [592, 581] width 60 height 27
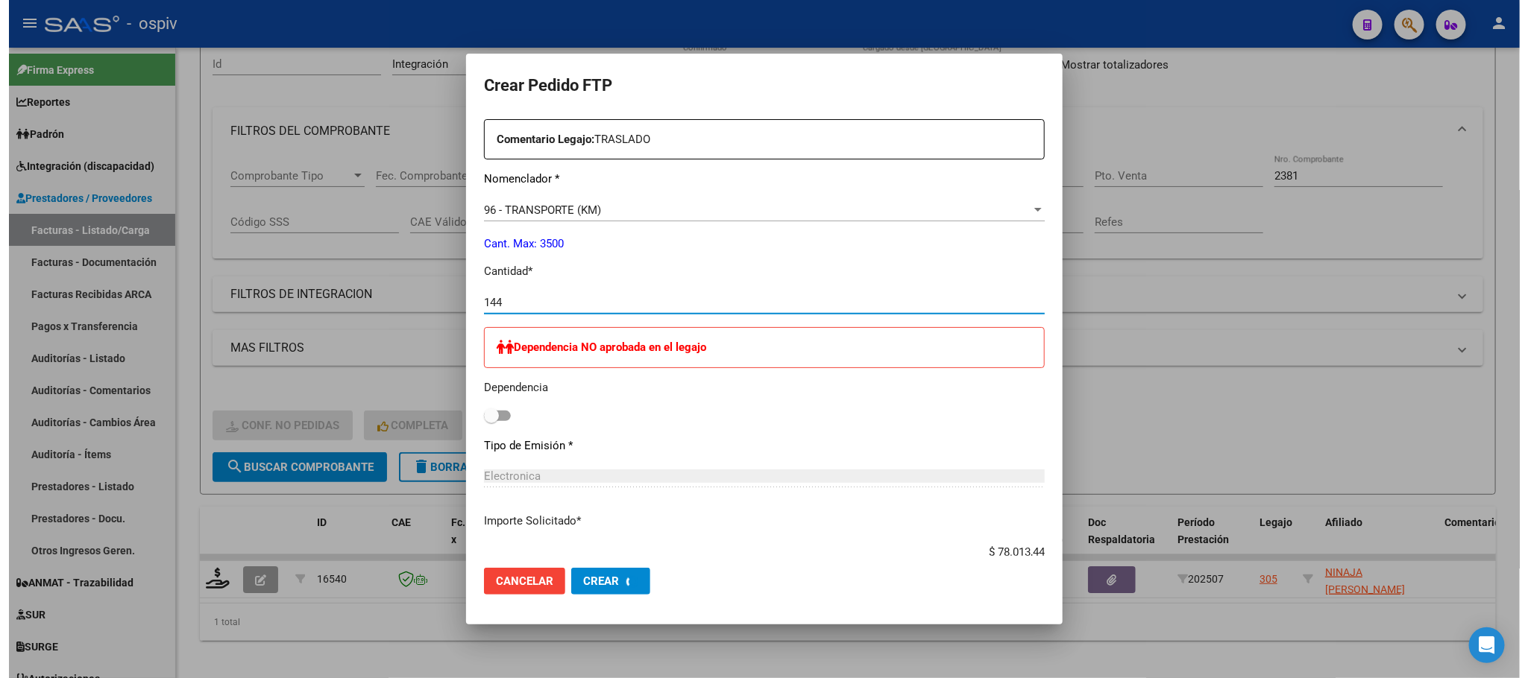
scroll to position [0, 0]
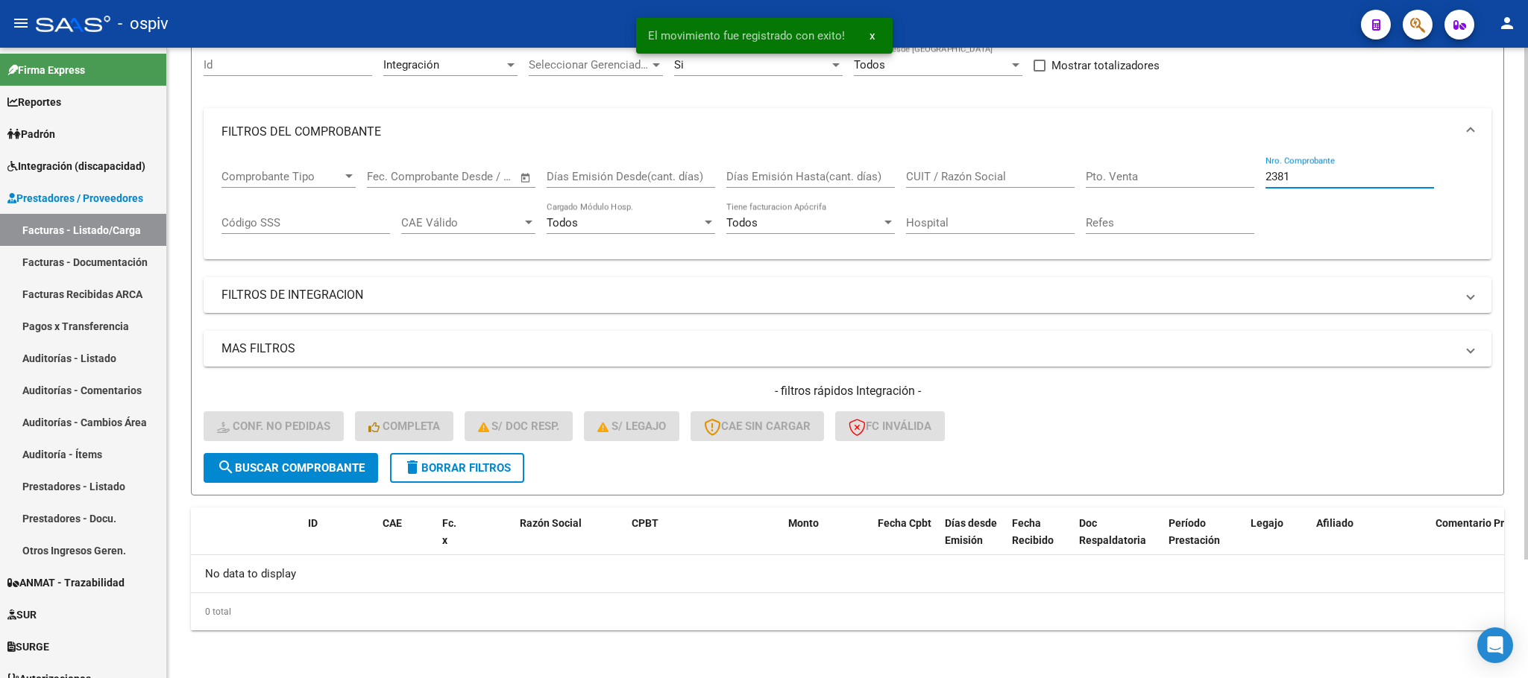
click at [1343, 174] on input "2381" at bounding box center [1349, 176] width 168 height 13
type input "2"
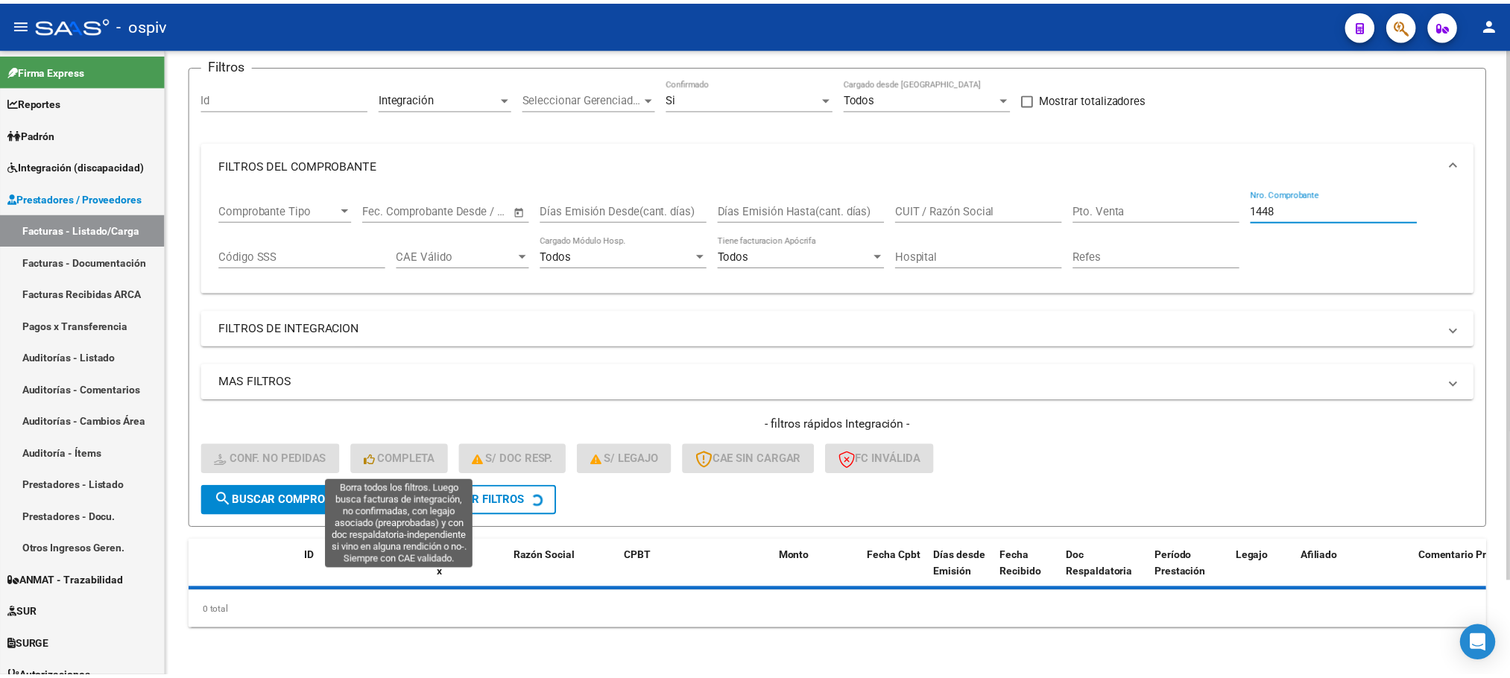
scroll to position [146, 0]
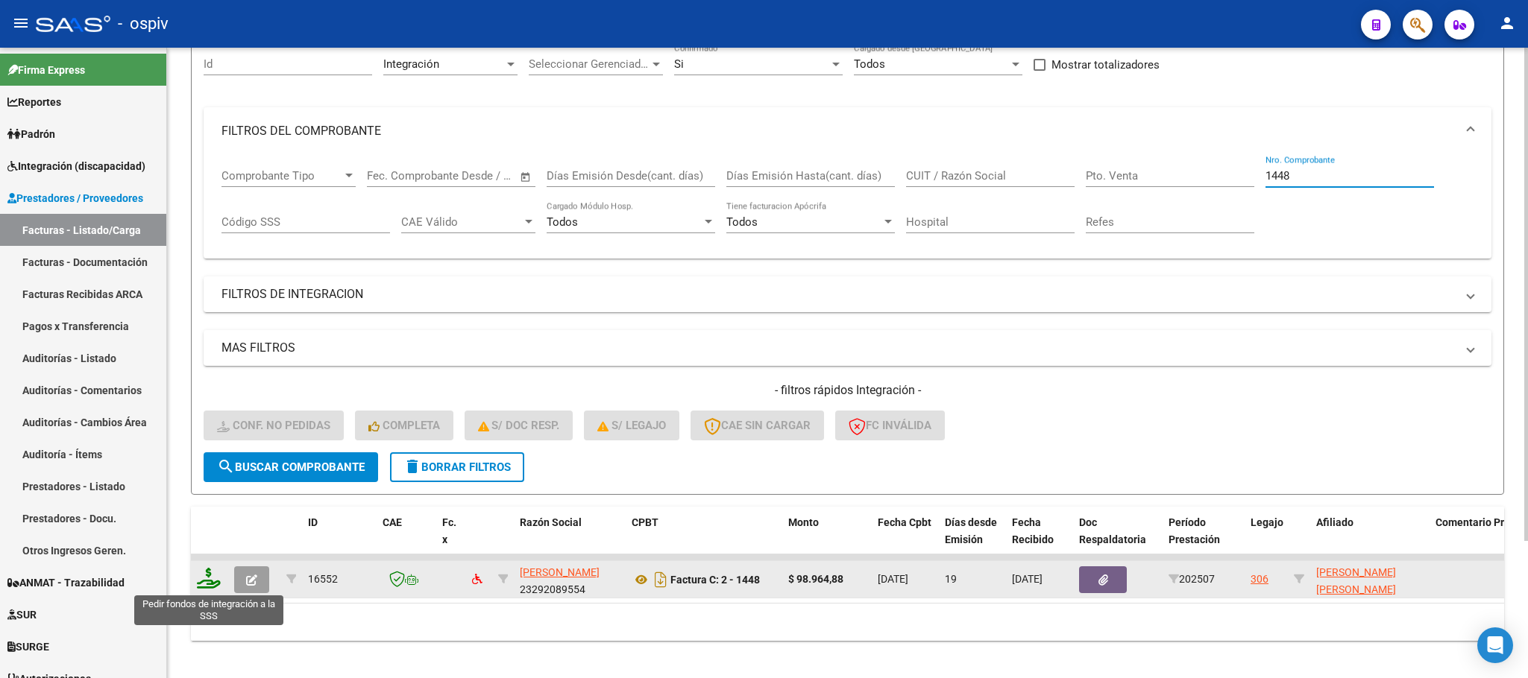
type input "1448"
click at [210, 584] on icon at bounding box center [209, 578] width 24 height 21
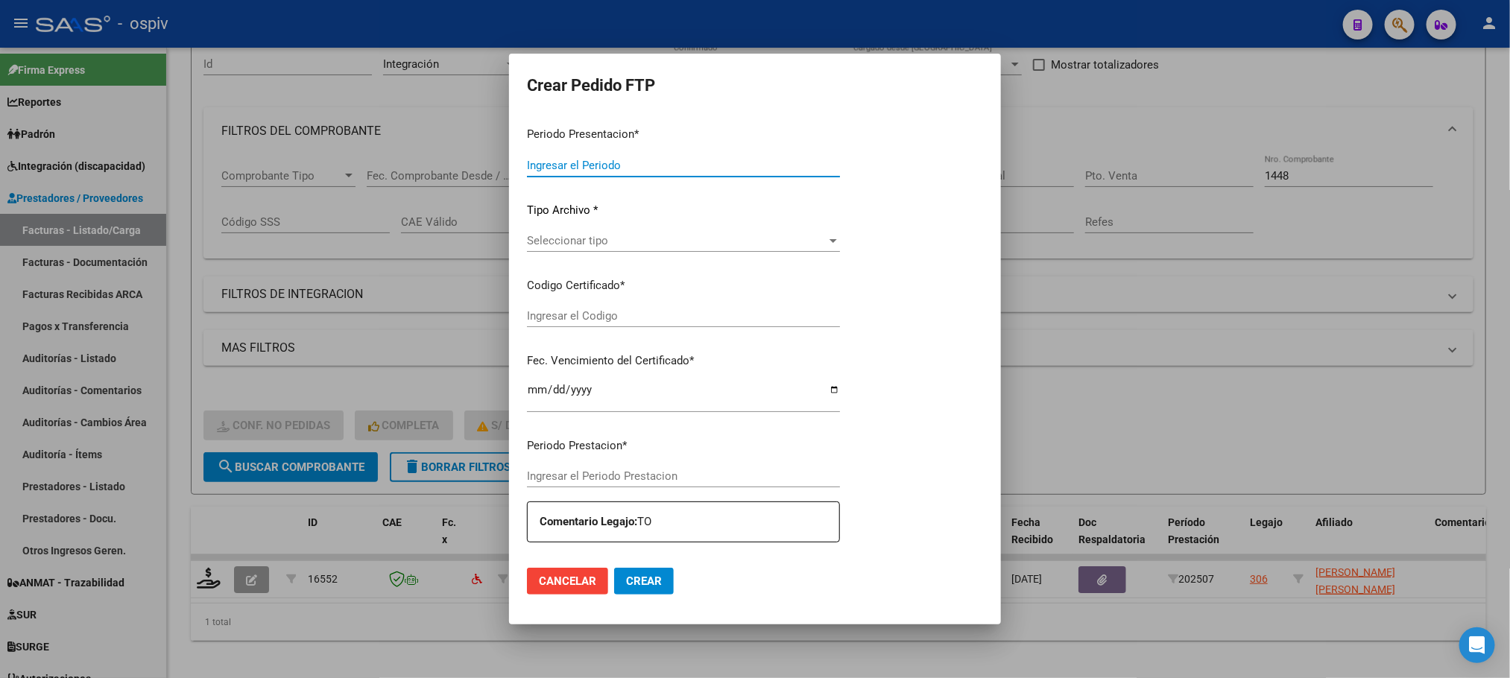
type input "202507"
type input "$ 98.964,88"
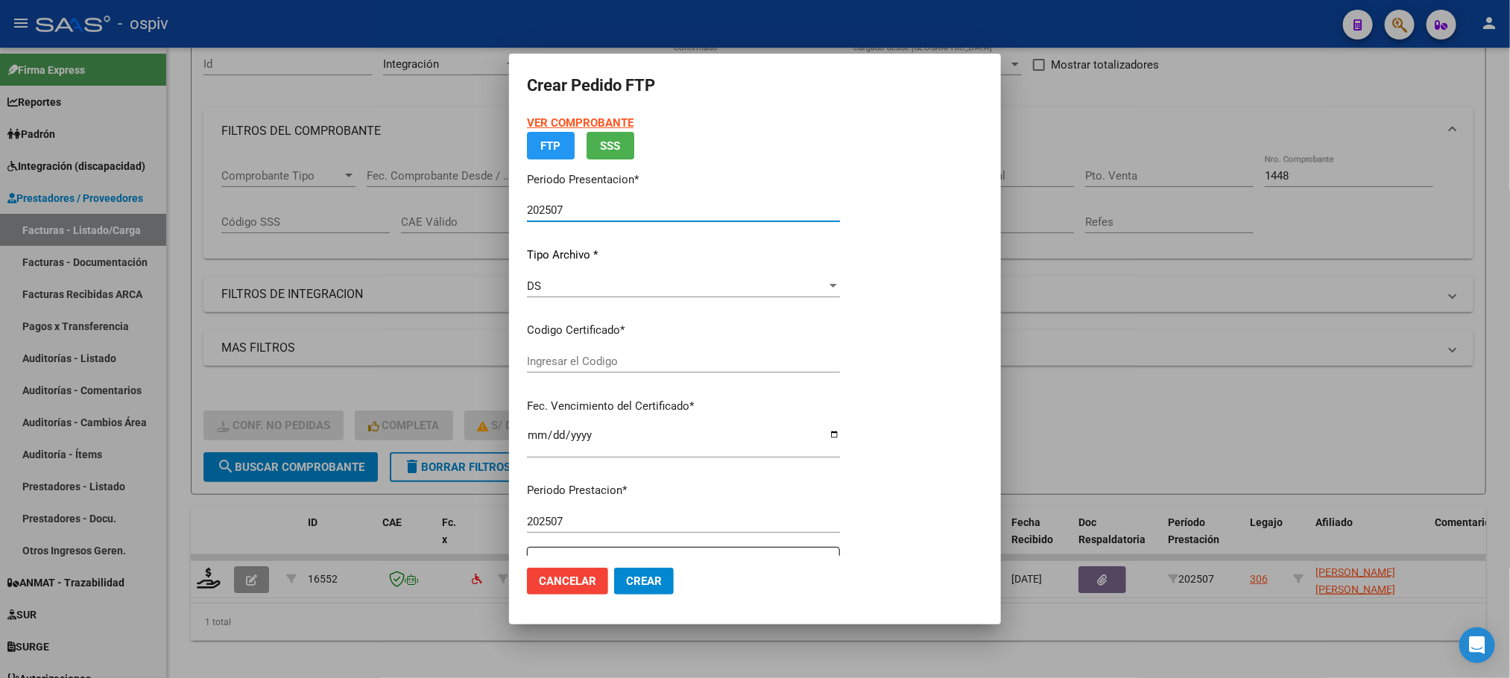
type input "ARG02000550989742024010320260103SFE168"
type input "[DATE]"
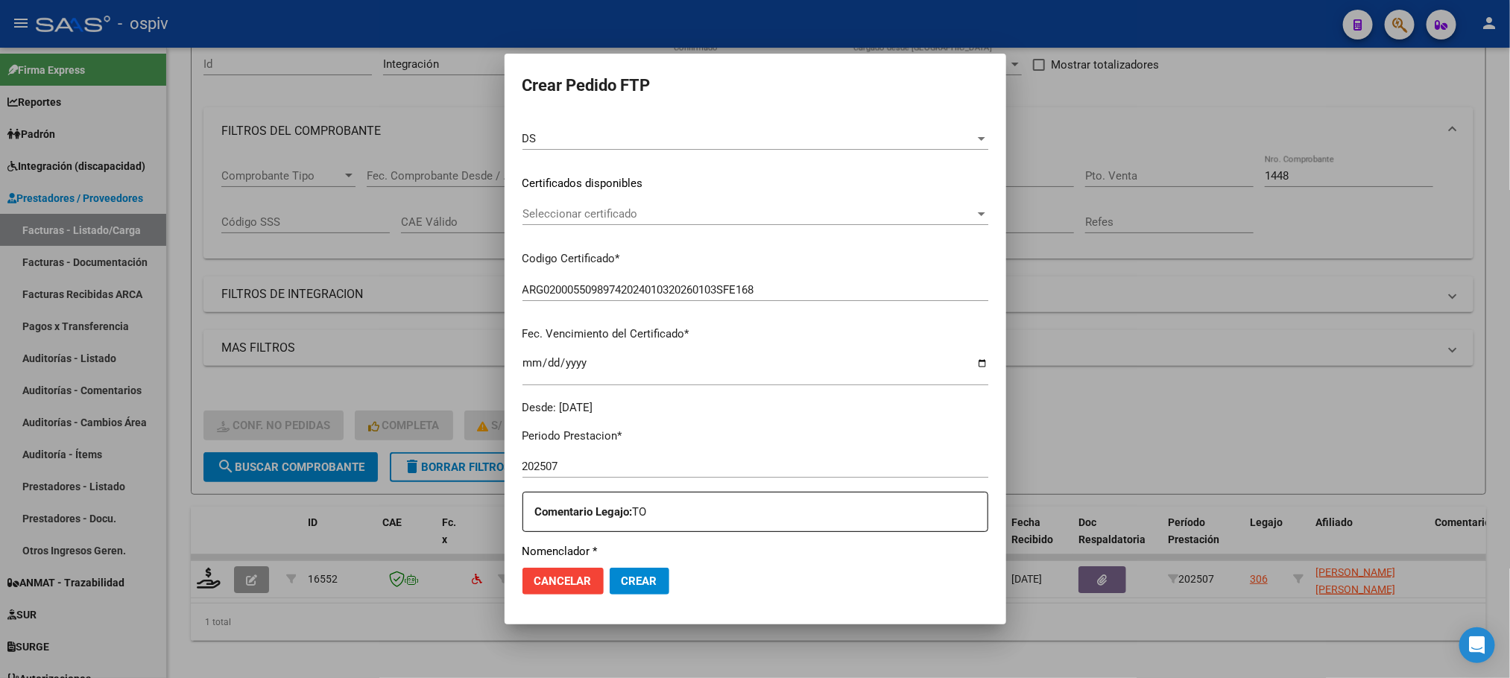
scroll to position [372, 0]
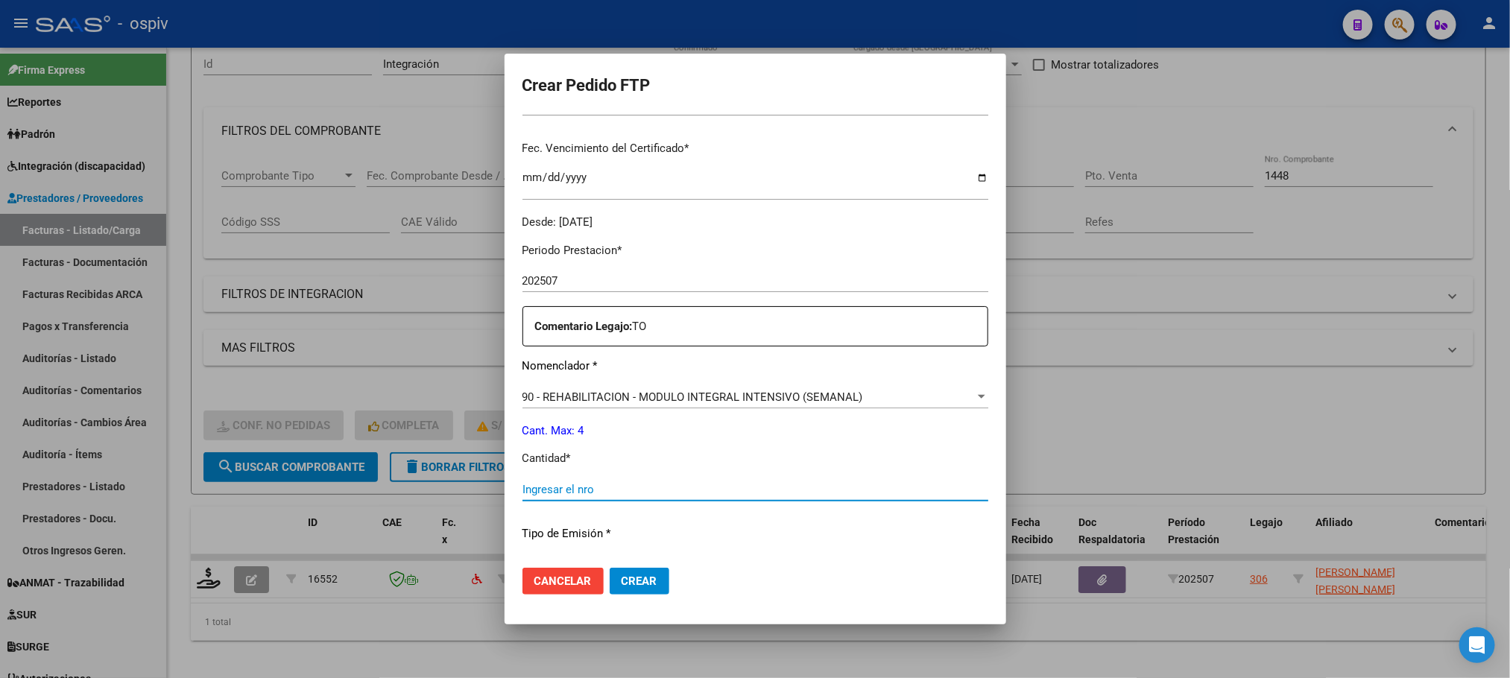
click at [720, 491] on input "Ingresar el nro" at bounding box center [756, 489] width 466 height 13
click at [707, 485] on input "Ingresar el nro" at bounding box center [756, 489] width 466 height 13
type input "4"
click at [610, 568] on button "Crear" at bounding box center [640, 581] width 60 height 27
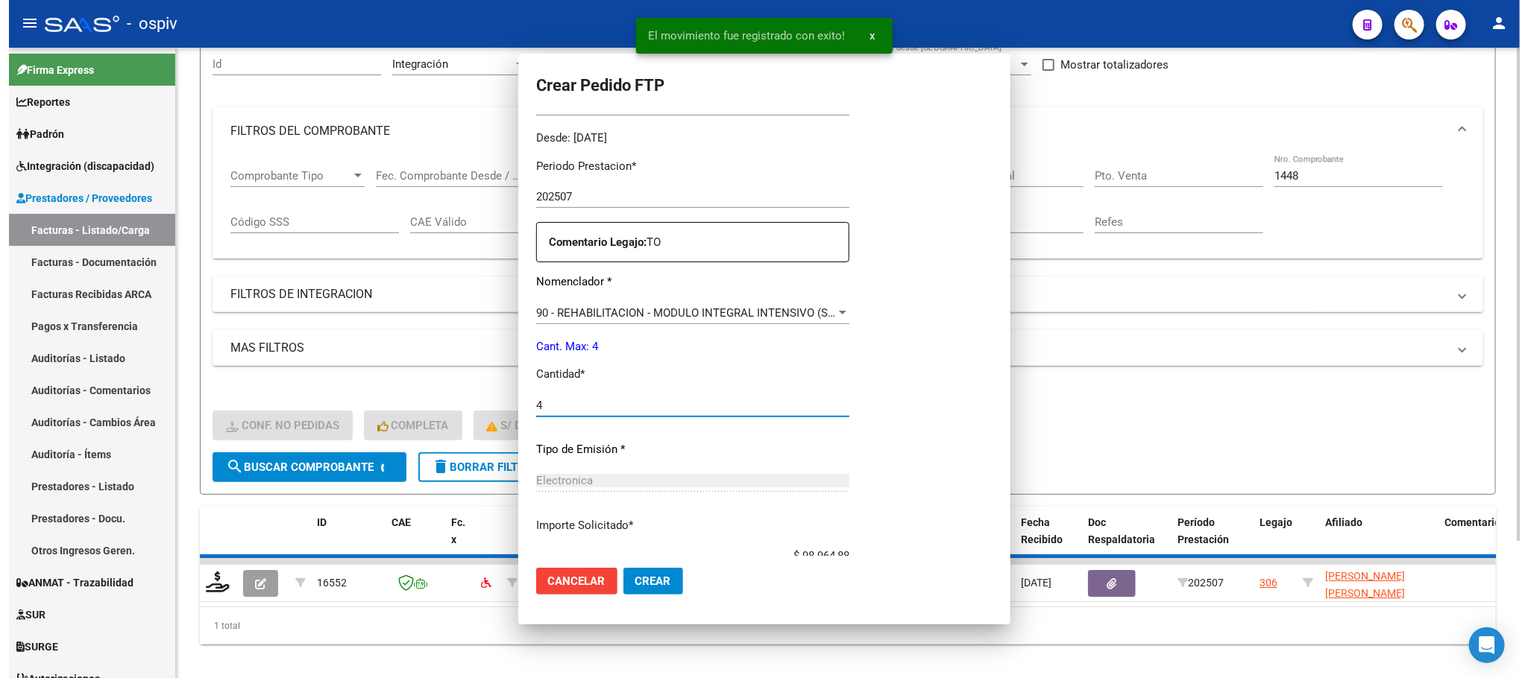
scroll to position [289, 0]
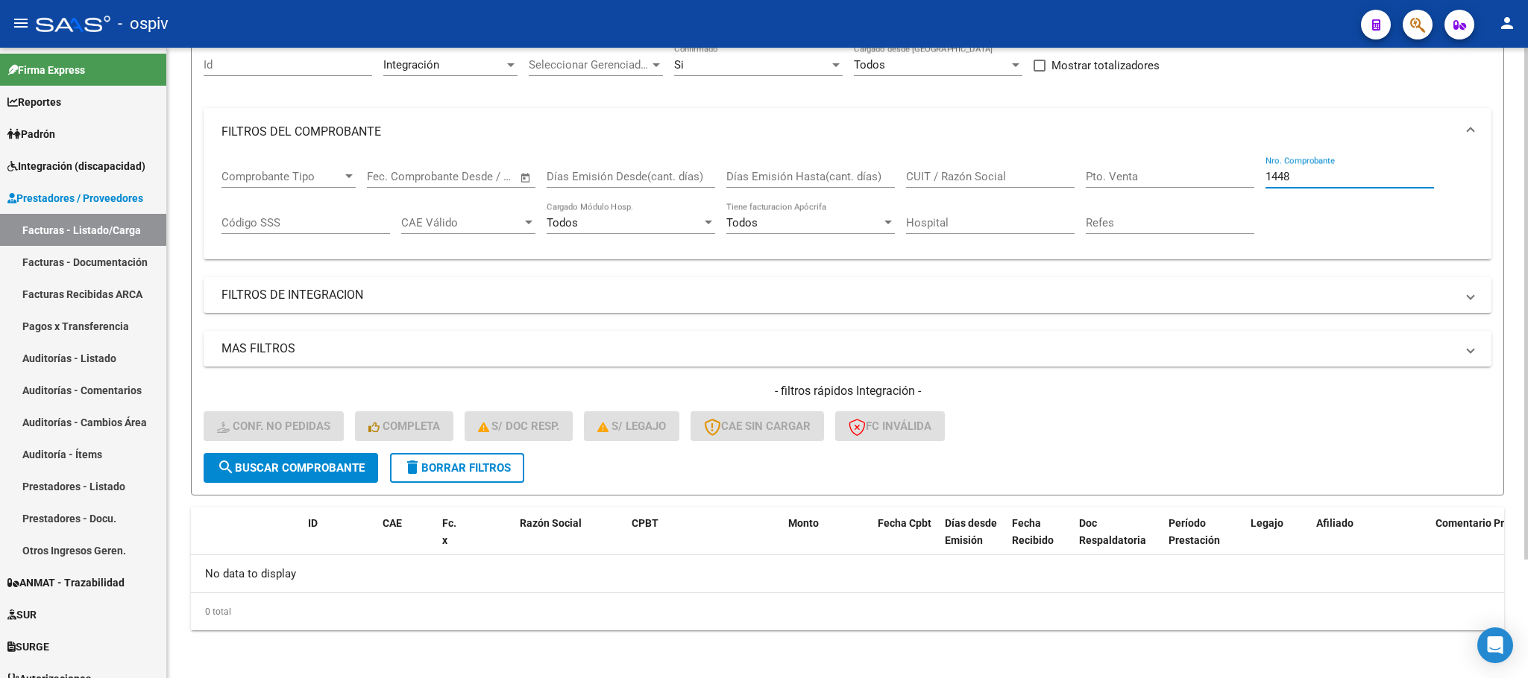
click at [1320, 175] on input "1448" at bounding box center [1349, 176] width 168 height 13
type input "1"
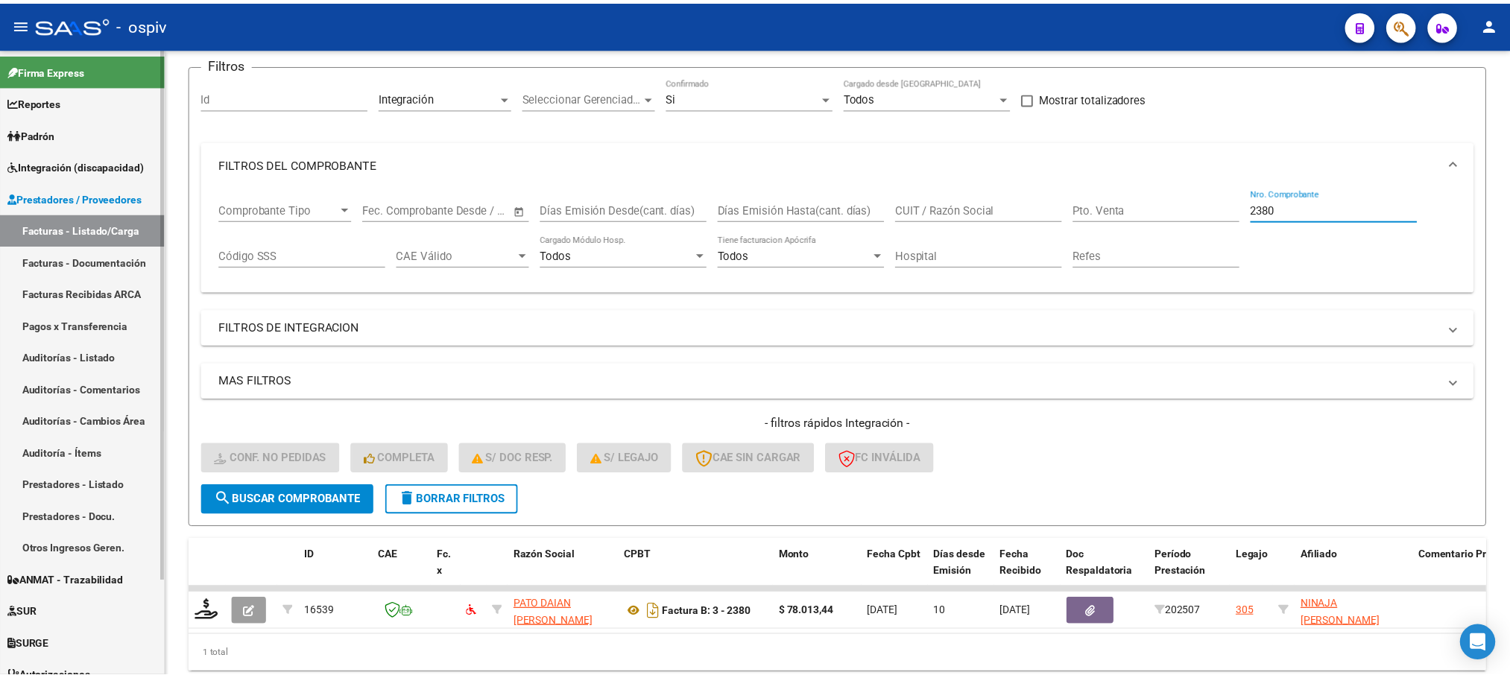
scroll to position [146, 0]
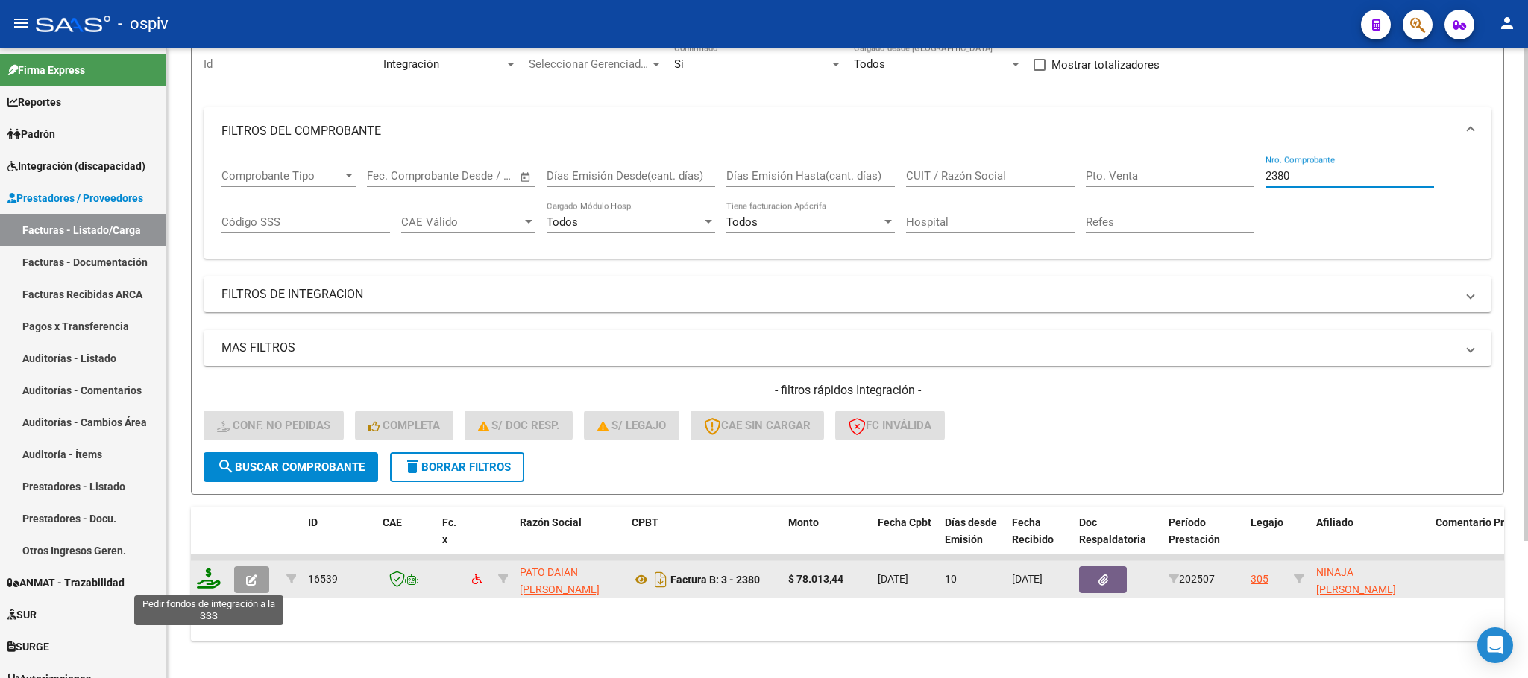
type input "2380"
click at [204, 584] on icon at bounding box center [209, 578] width 24 height 21
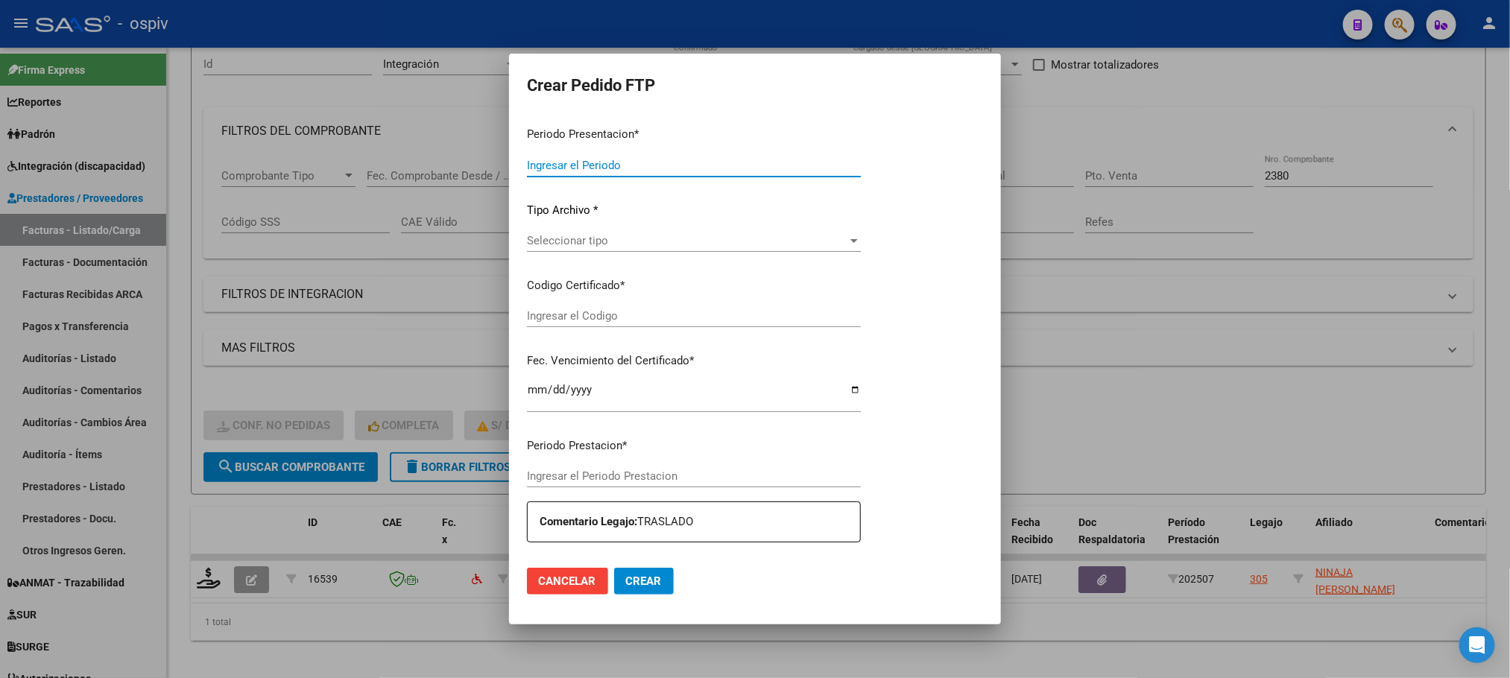
type input "202507"
type input "$ 78.013,44"
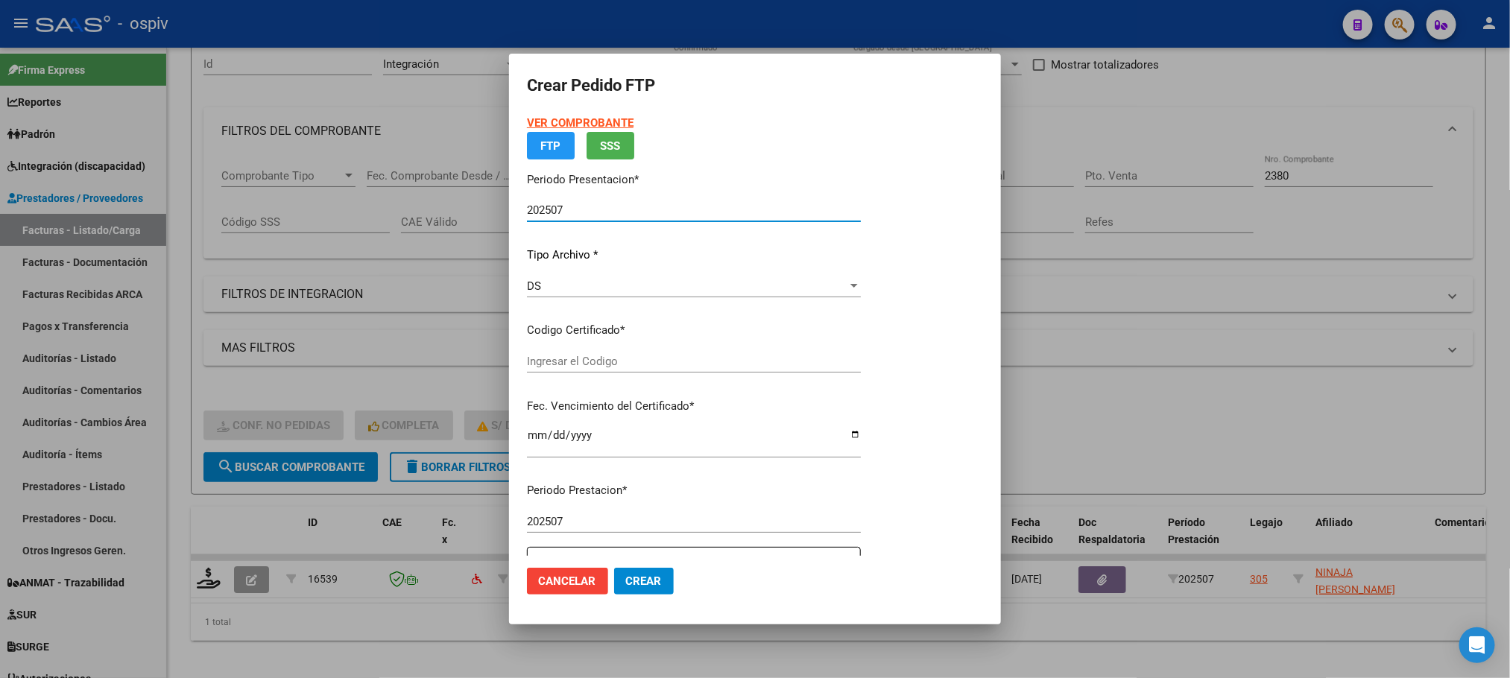
type input "ARG02000533288682020030420250305CBA536"
type input "[DATE]"
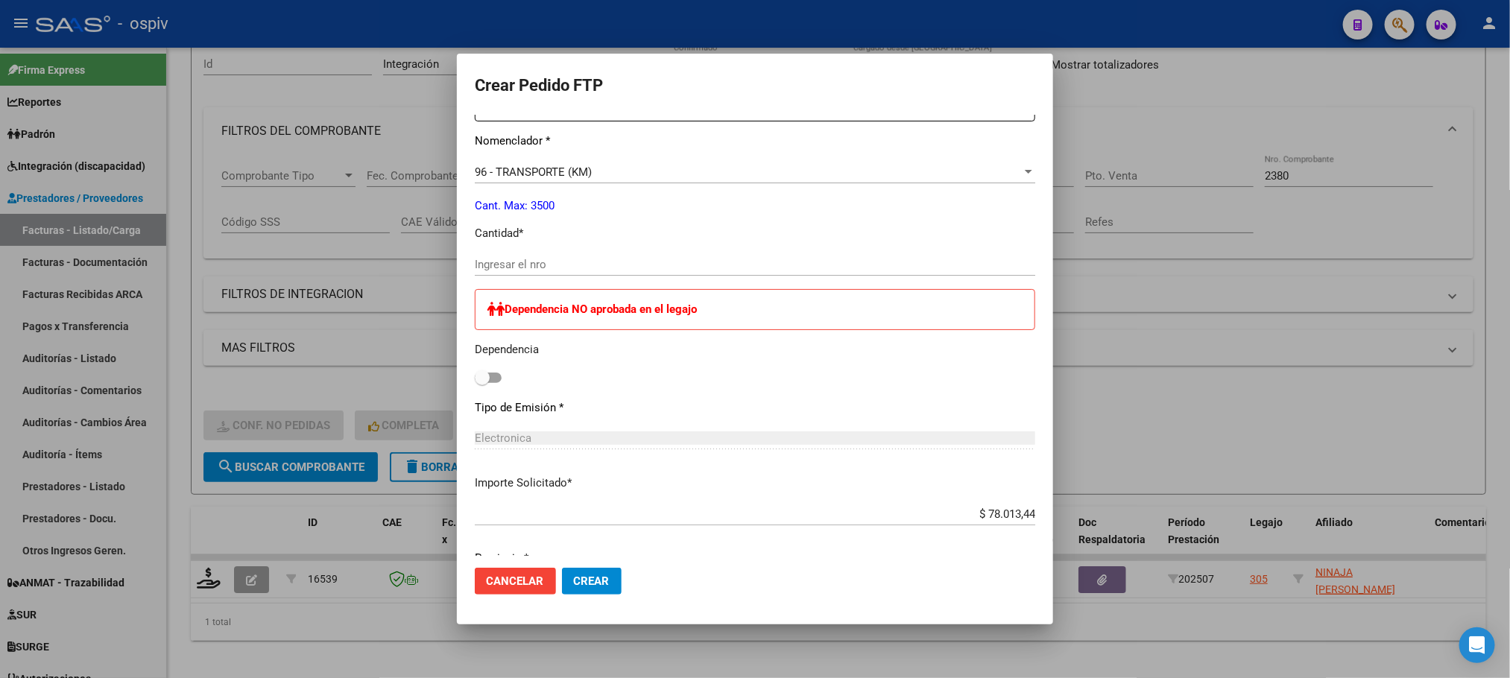
scroll to position [598, 0]
click at [596, 260] on input "Ingresar el nro" at bounding box center [755, 263] width 561 height 13
type input "144"
click at [562, 568] on button "Crear" at bounding box center [592, 581] width 60 height 27
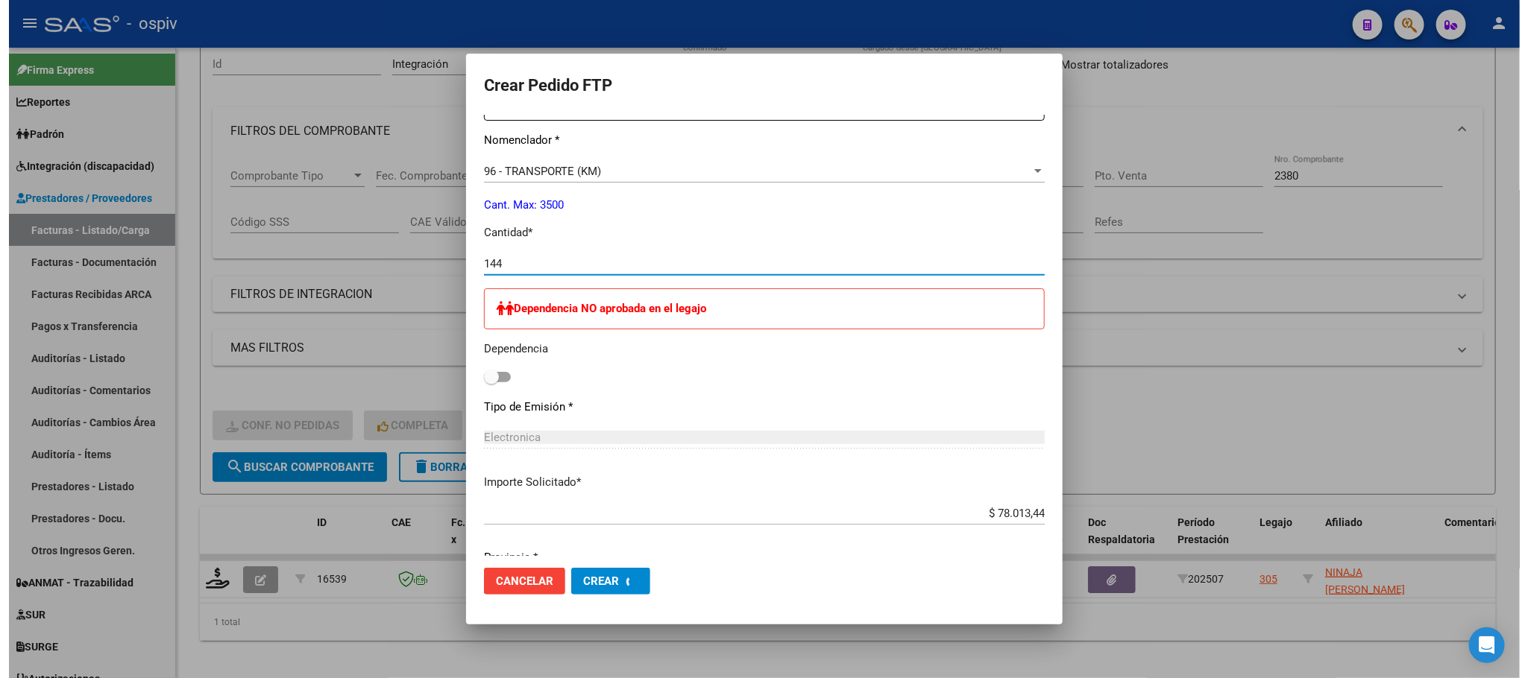
scroll to position [0, 0]
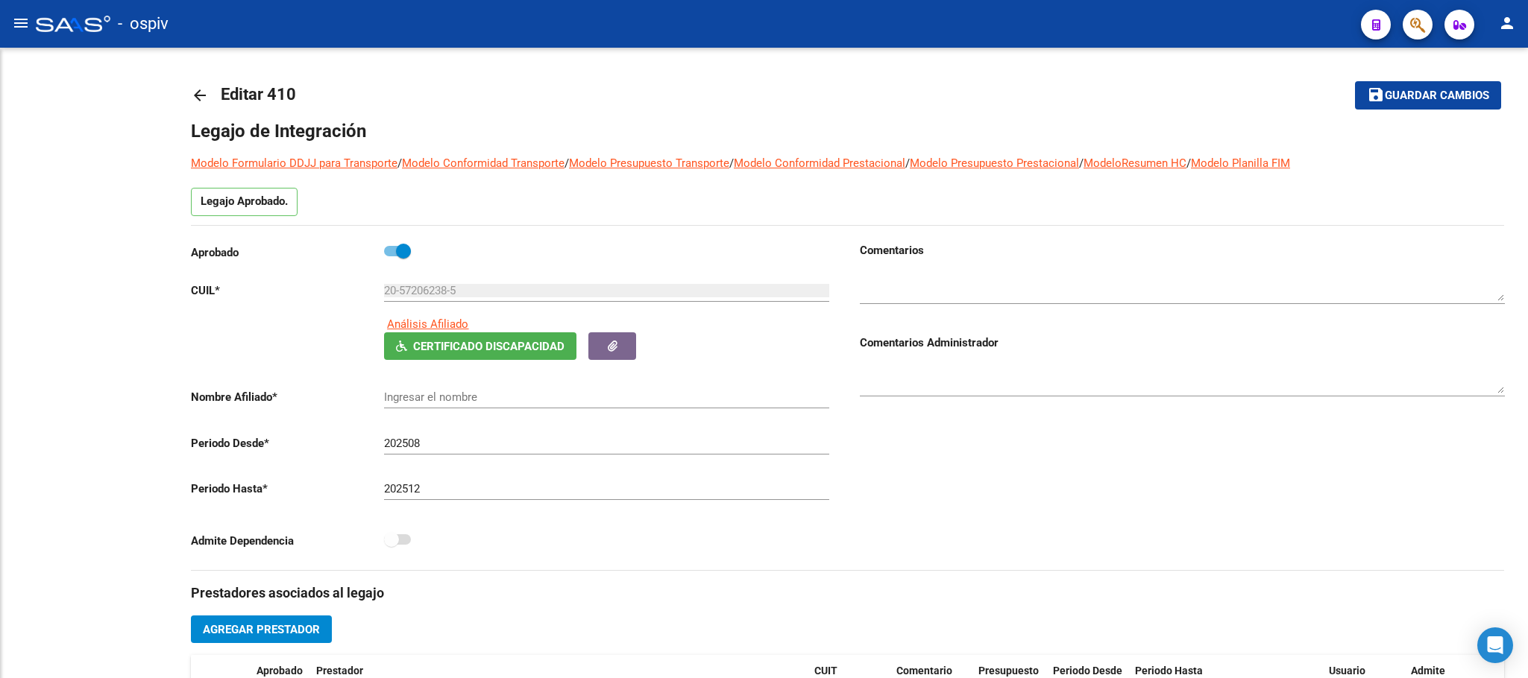
type input "ROMERO CHIOFALO FRANCISCO NICOLAS"
